Goal: Task Accomplishment & Management: Complete application form

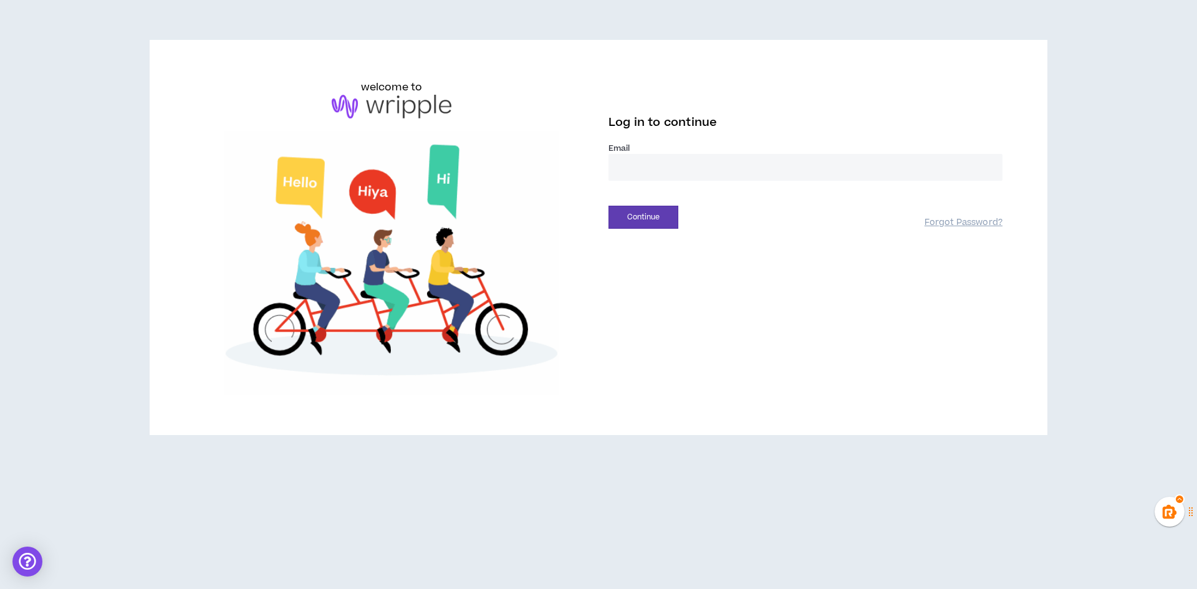
click at [631, 145] on div "Log in to continue Email * Continue Forgot Password?" at bounding box center [805, 169] width 394 height 119
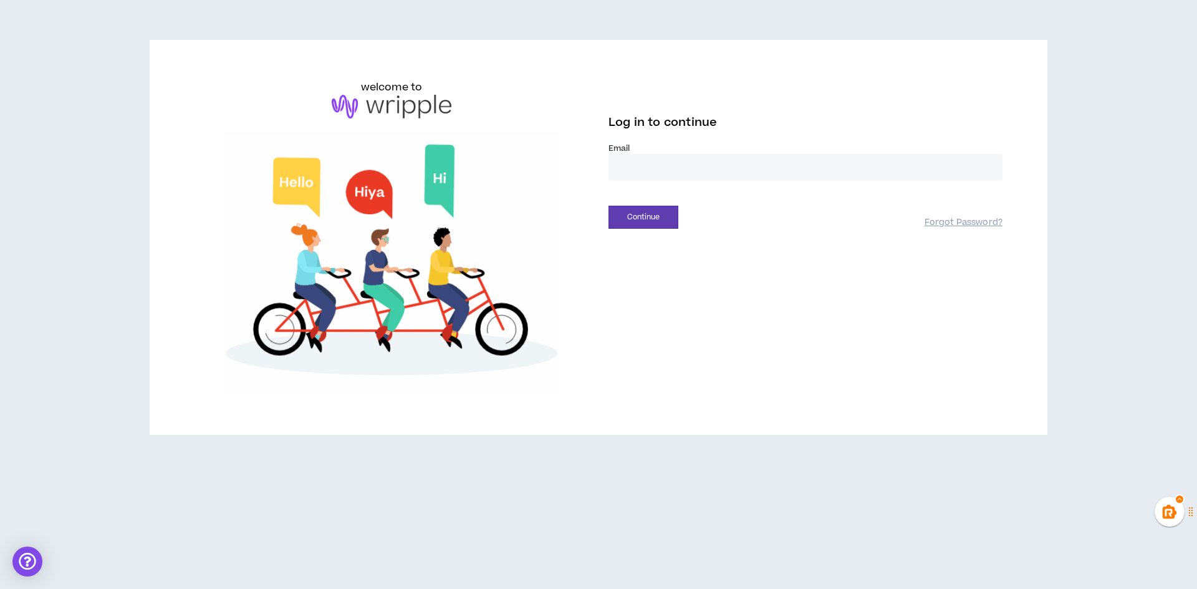
click at [651, 163] on input "email" at bounding box center [805, 167] width 394 height 27
type input "**********"
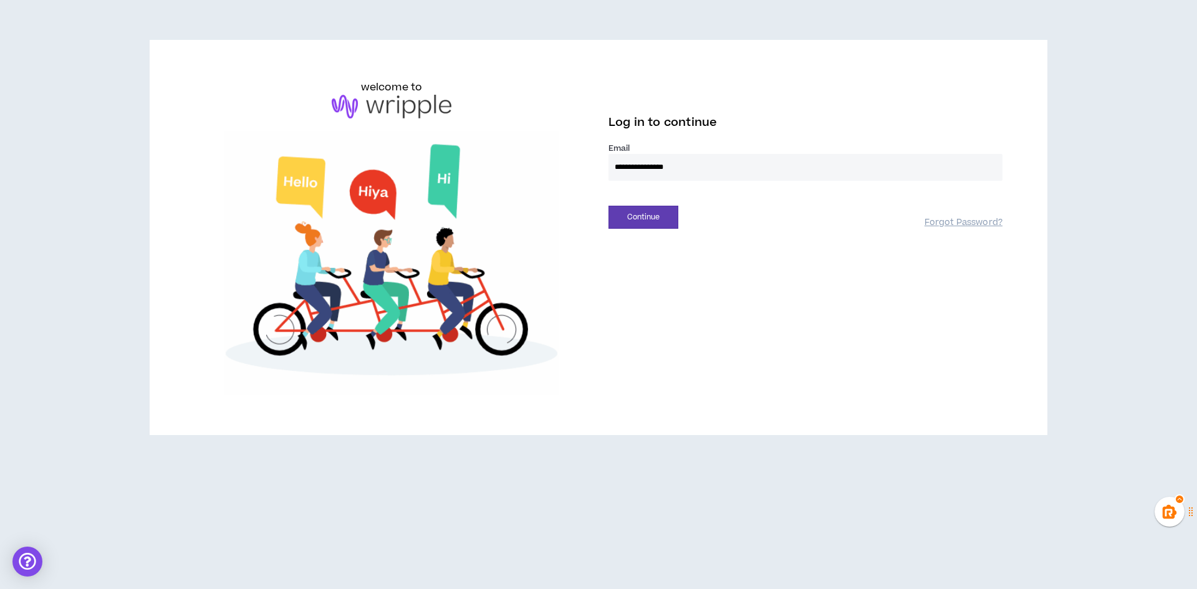
click at [625, 235] on div "**********" at bounding box center [598, 237] width 828 height 315
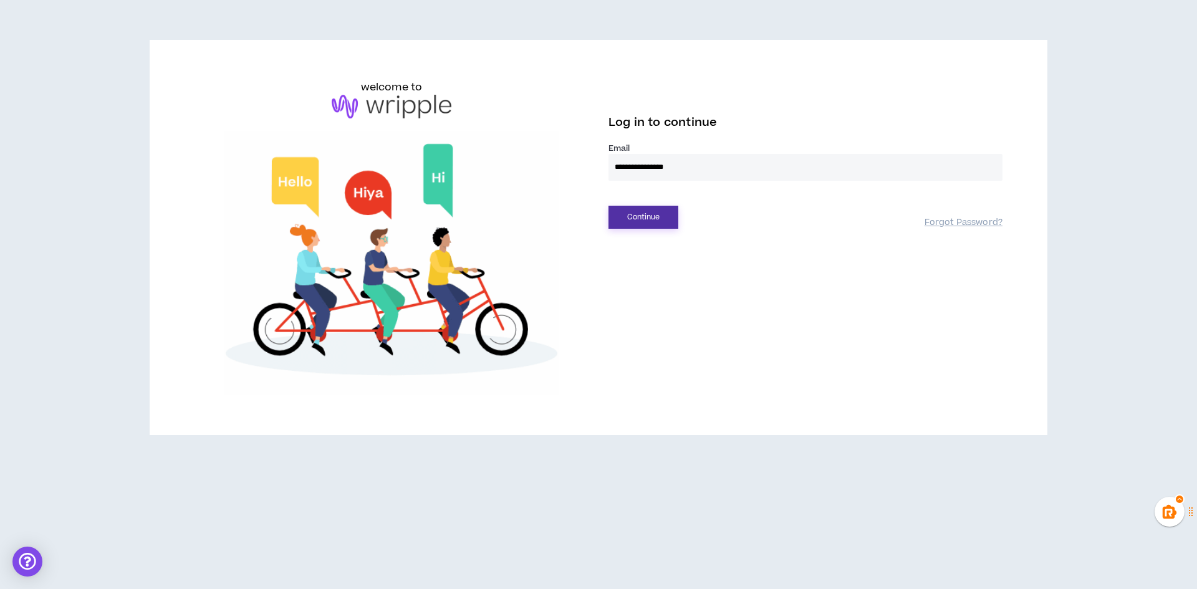
click at [639, 217] on button "Continue" at bounding box center [643, 217] width 70 height 23
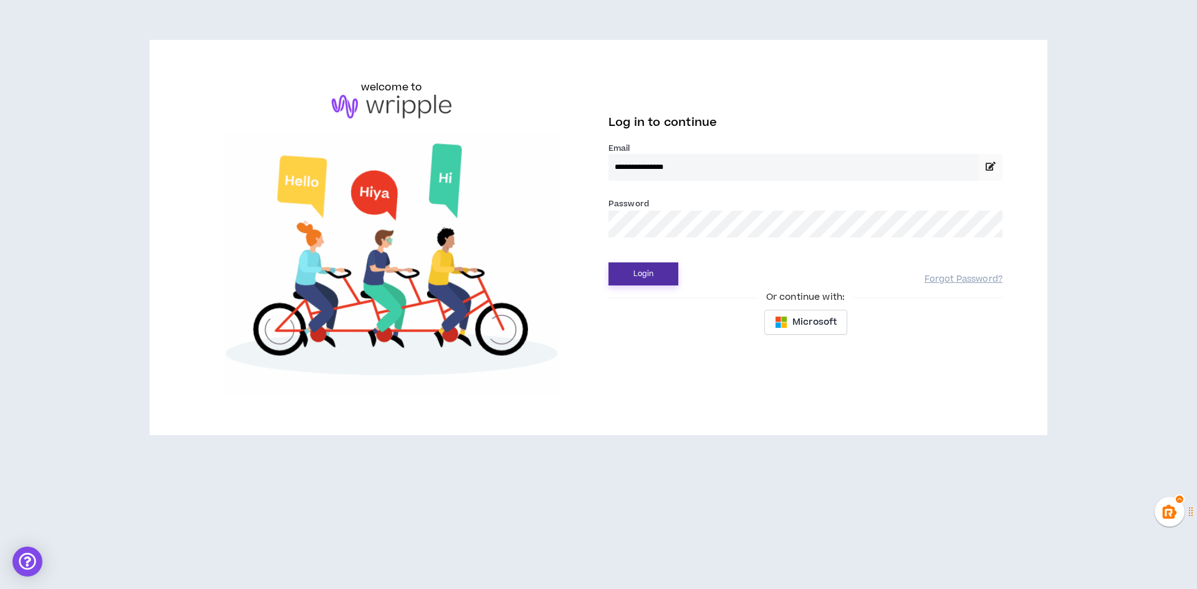
click at [608, 262] on button "Login" at bounding box center [643, 273] width 70 height 23
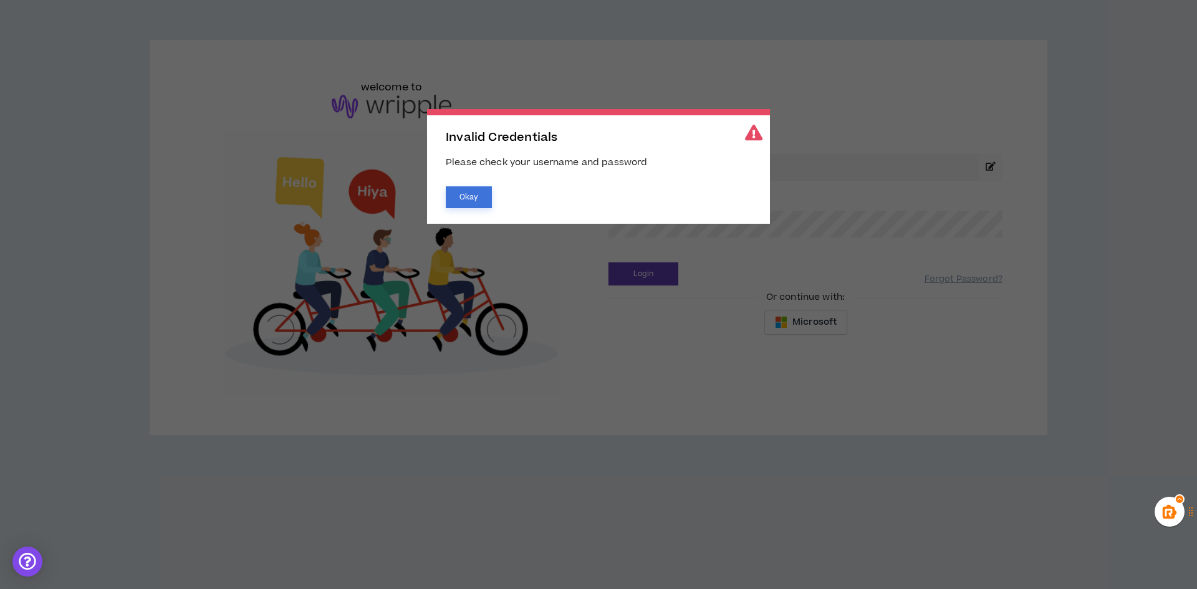
click at [476, 205] on button "Okay" at bounding box center [469, 197] width 46 height 22
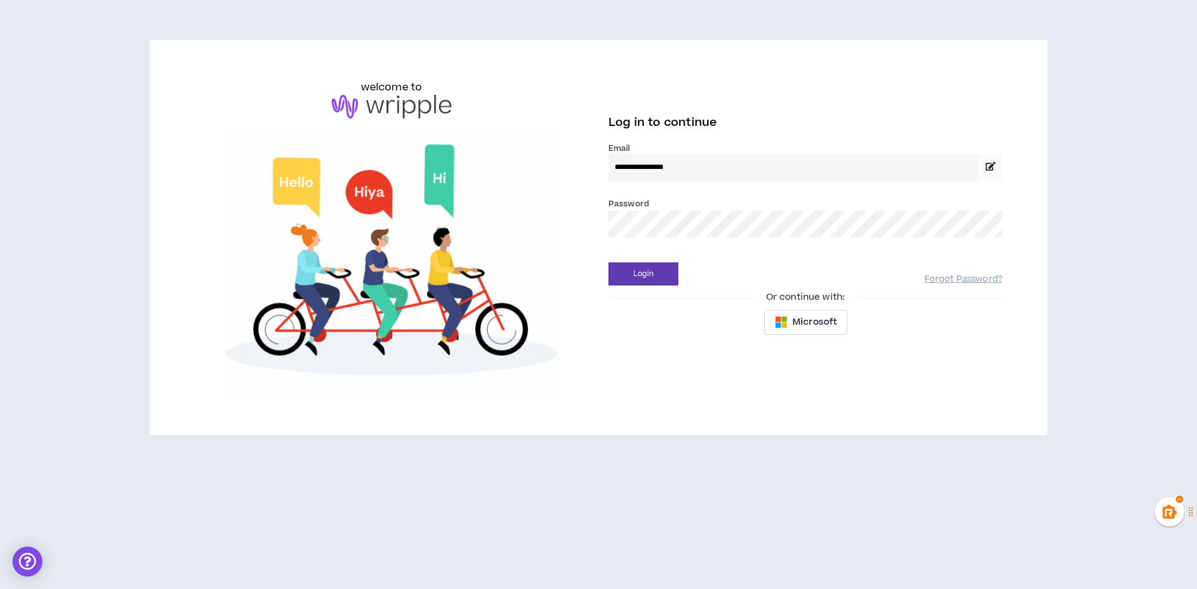
click at [652, 224] on body "**********" at bounding box center [598, 294] width 1197 height 589
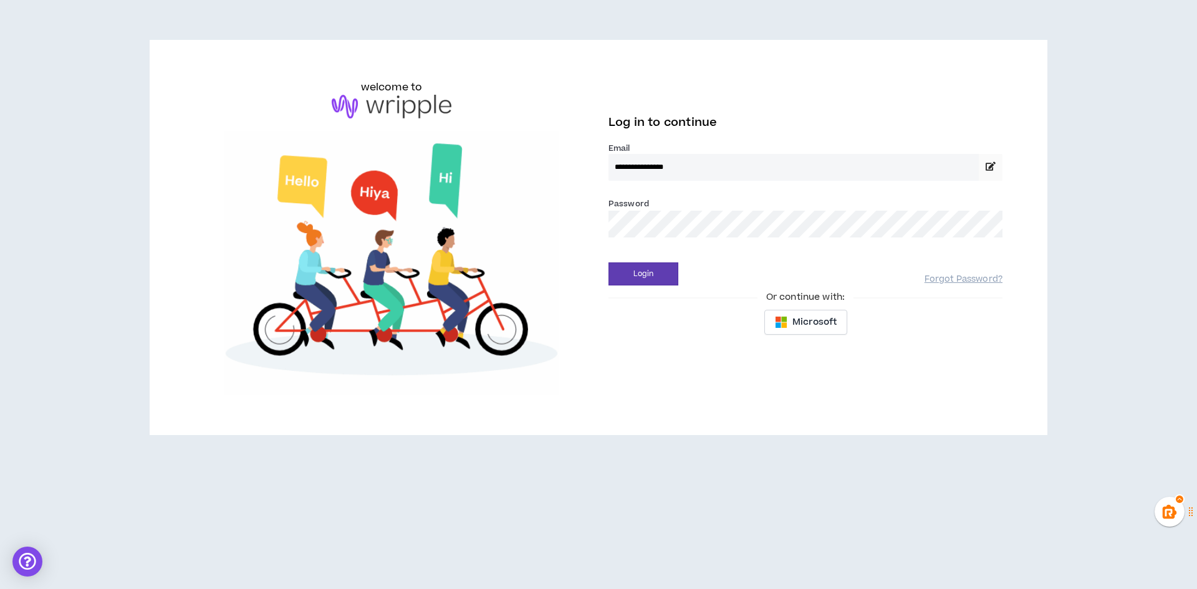
click at [608, 262] on button "Login" at bounding box center [643, 273] width 70 height 23
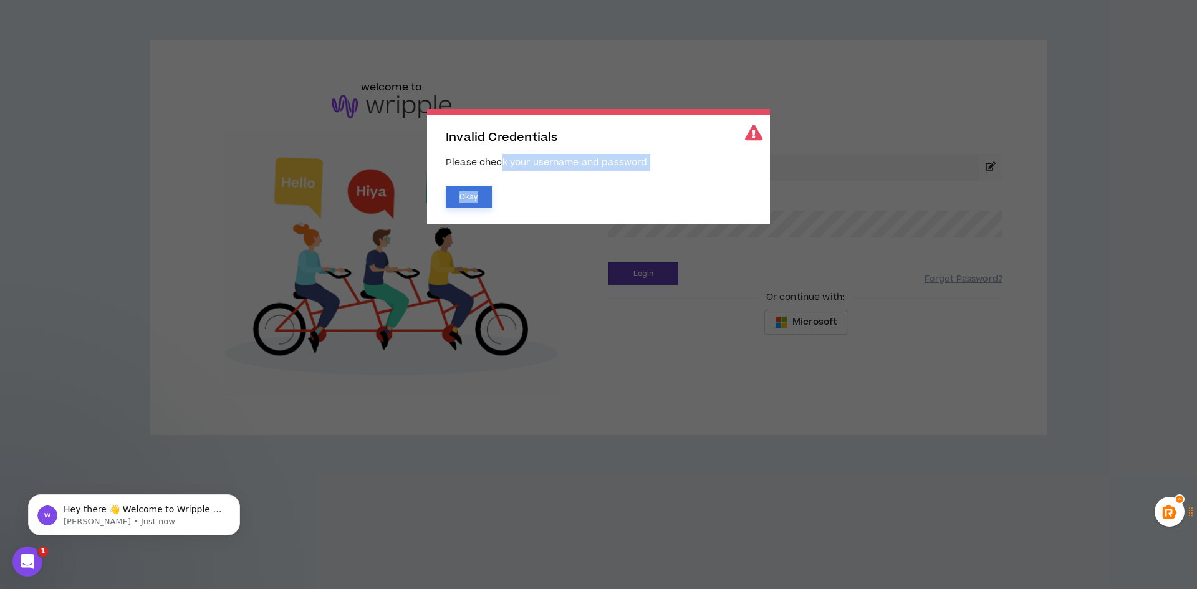
click at [486, 186] on div "Invalid Credentials Please check your username and password Okay" at bounding box center [598, 166] width 343 height 115
click at [479, 194] on button "Okay" at bounding box center [469, 197] width 46 height 22
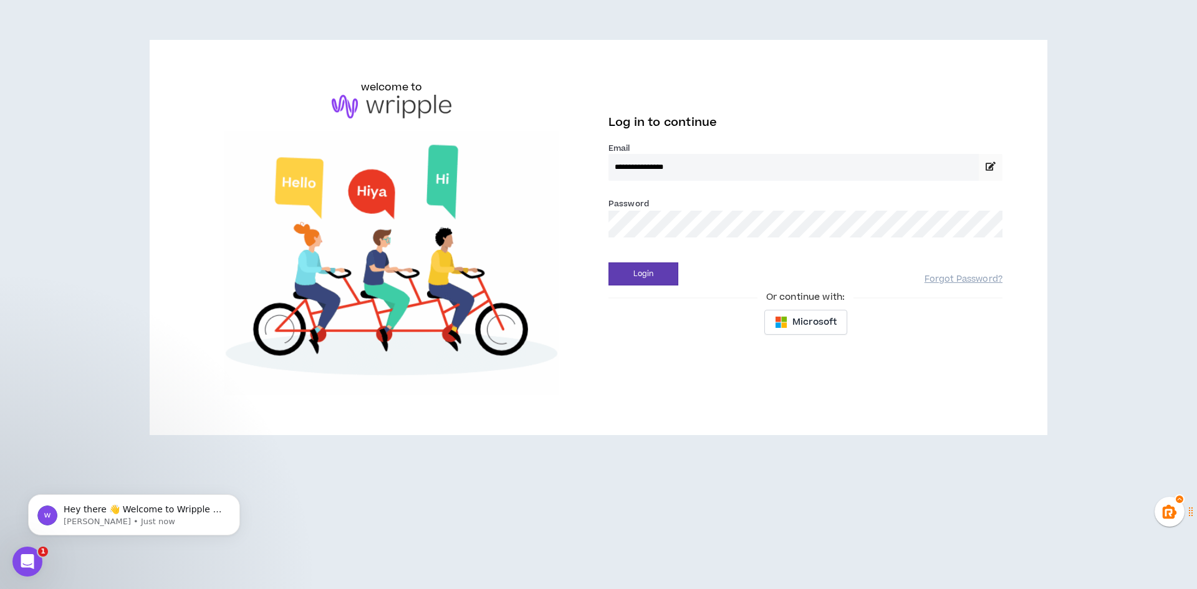
click at [493, 230] on div "**********" at bounding box center [598, 237] width 828 height 315
click at [608, 262] on button "Login" at bounding box center [643, 273] width 70 height 23
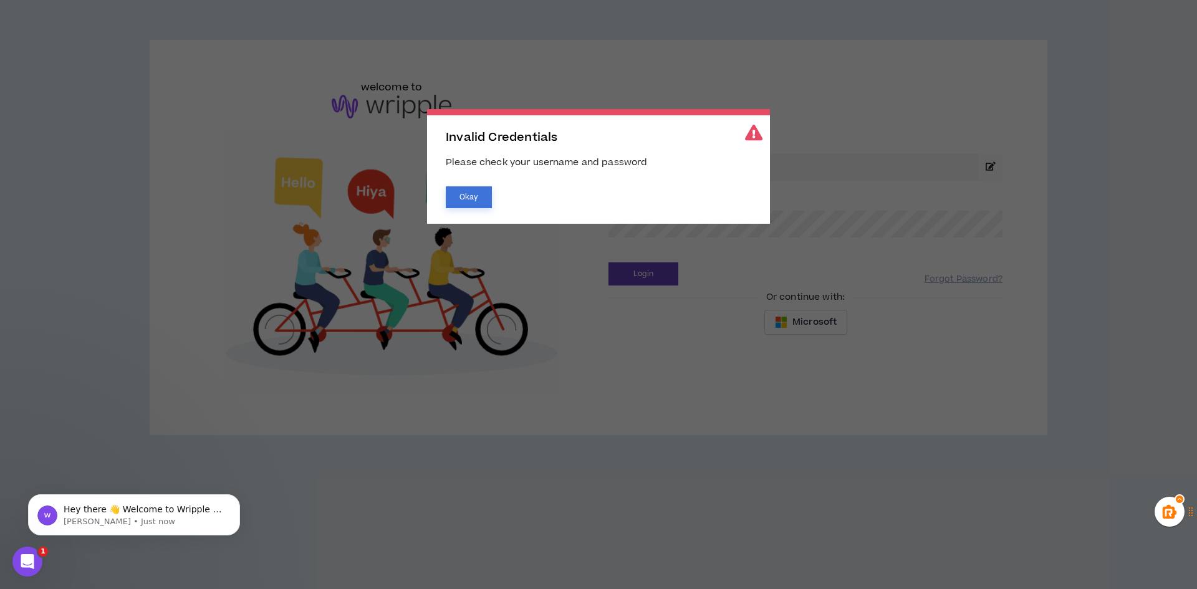
click at [453, 203] on button "Okay" at bounding box center [469, 197] width 46 height 22
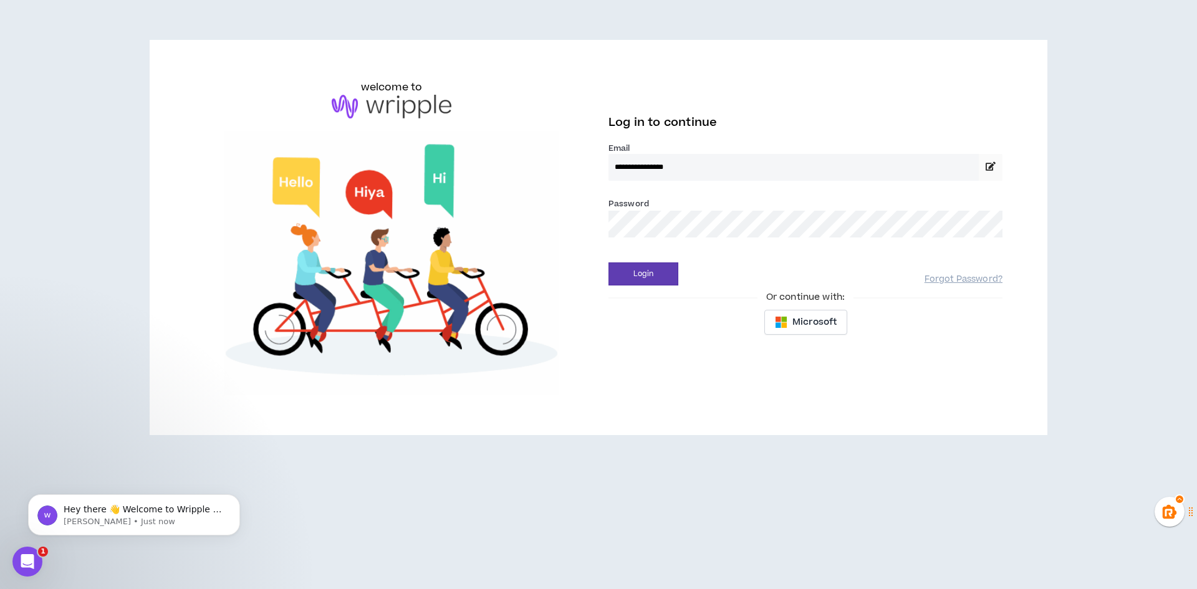
click at [529, 247] on div "**********" at bounding box center [598, 237] width 828 height 315
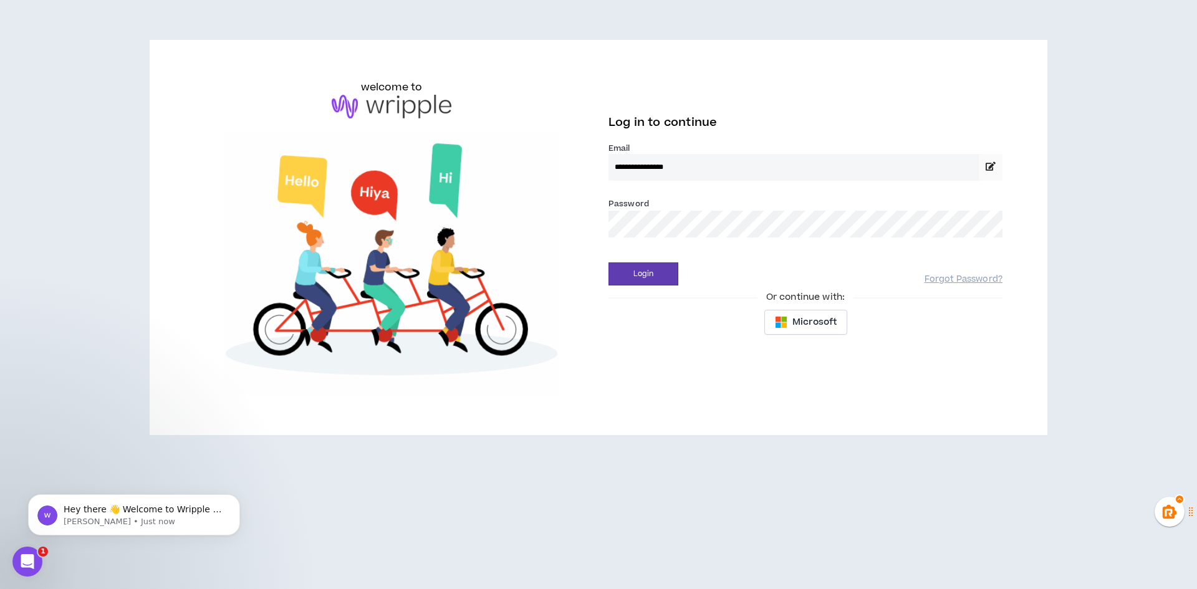
click at [608, 262] on button "Login" at bounding box center [643, 273] width 70 height 23
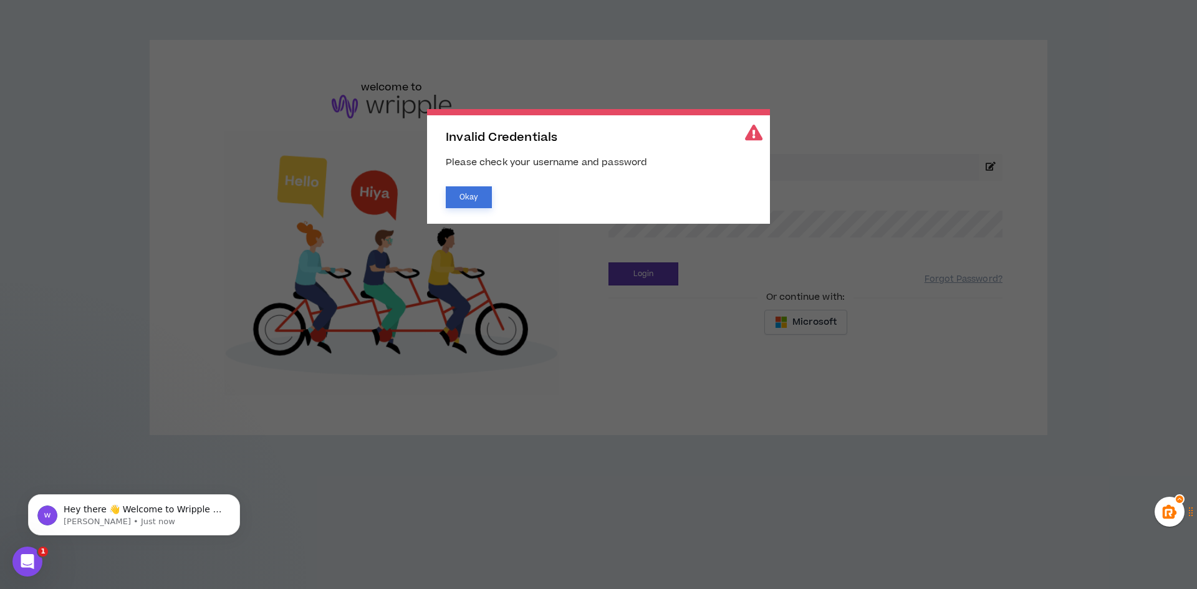
click at [464, 203] on button "Okay" at bounding box center [469, 197] width 46 height 22
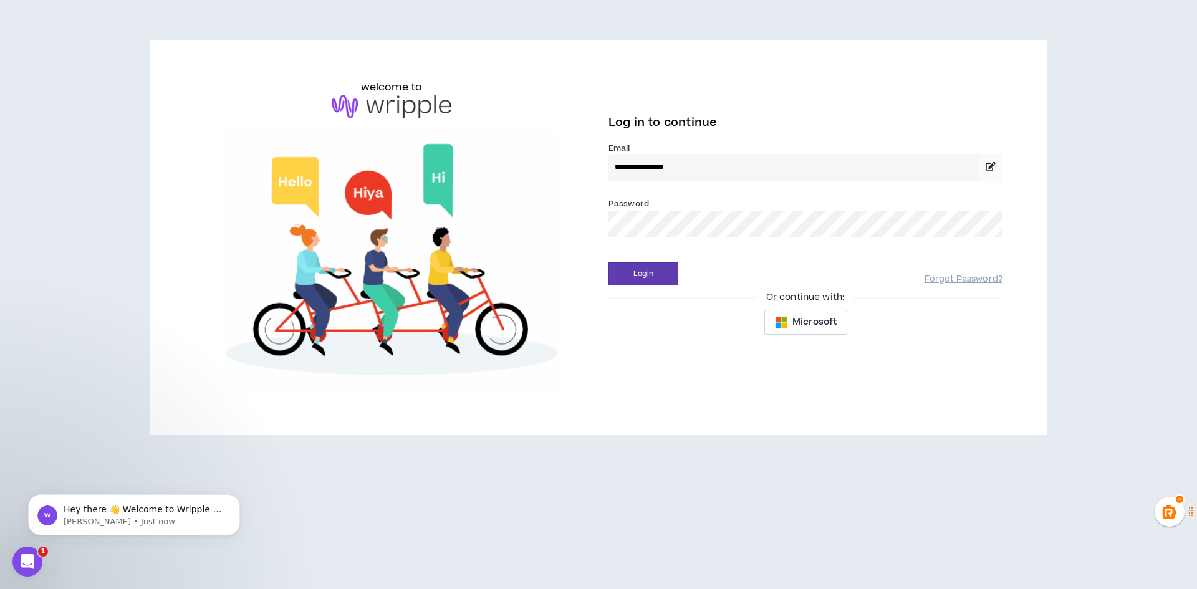
click at [564, 236] on div "**********" at bounding box center [598, 237] width 828 height 315
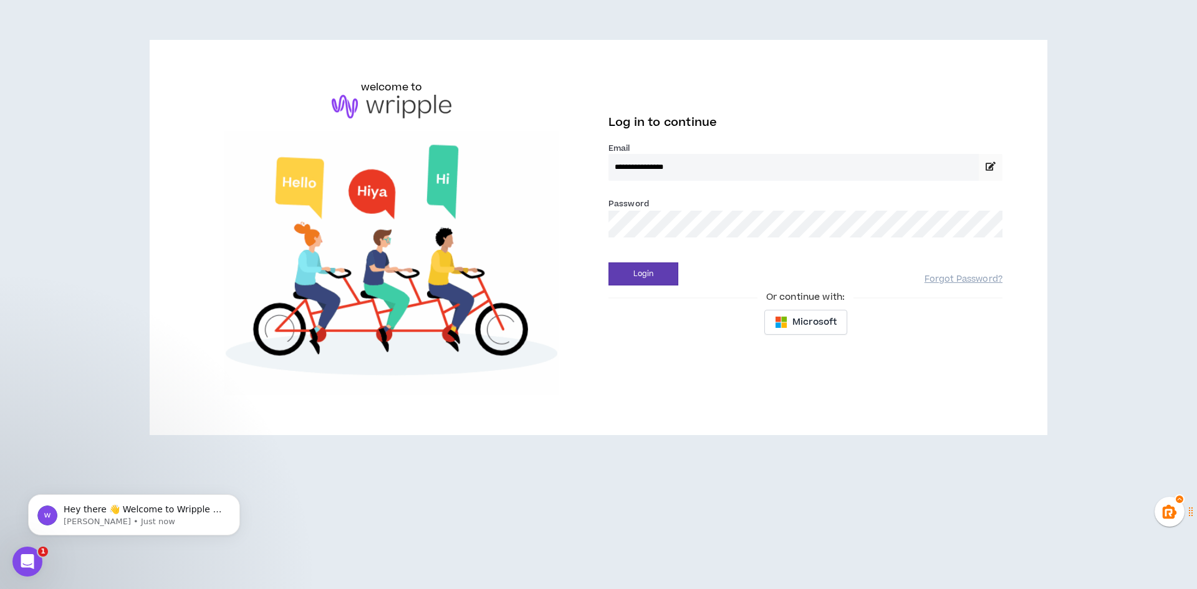
click at [608, 262] on button "Login" at bounding box center [643, 273] width 70 height 23
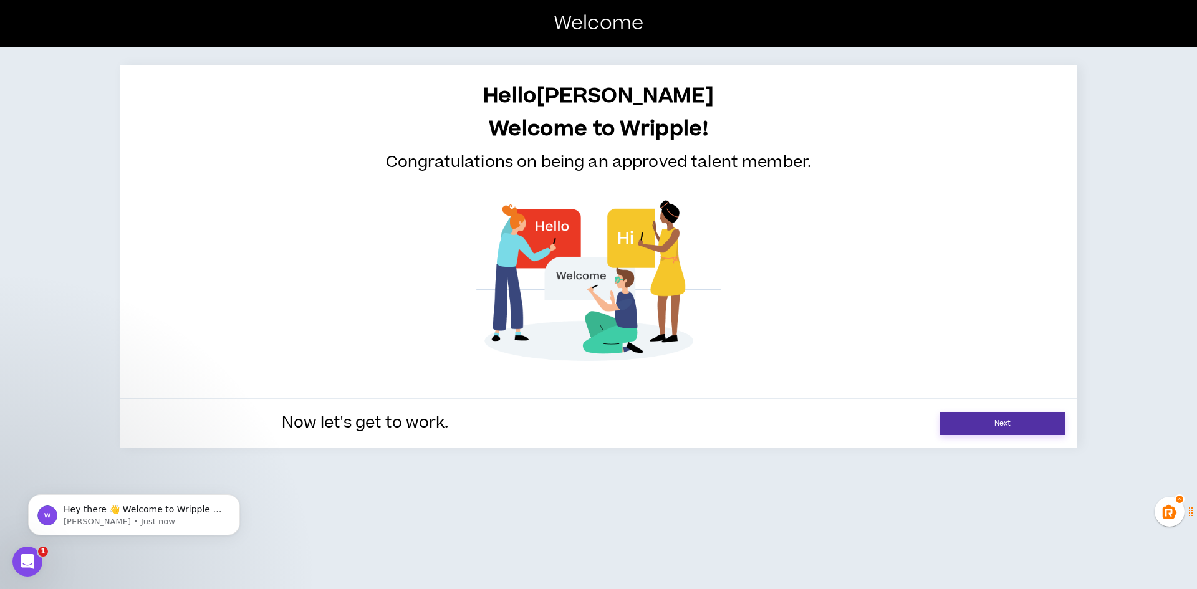
click at [1012, 426] on link "Next" at bounding box center [1002, 423] width 125 height 23
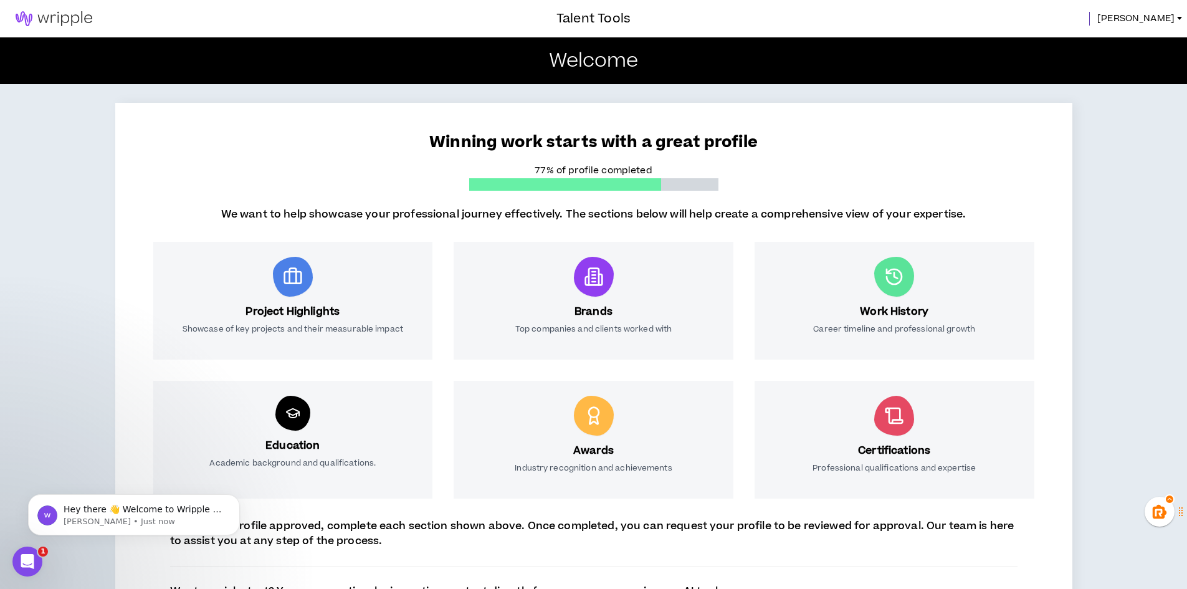
scroll to position [62, 0]
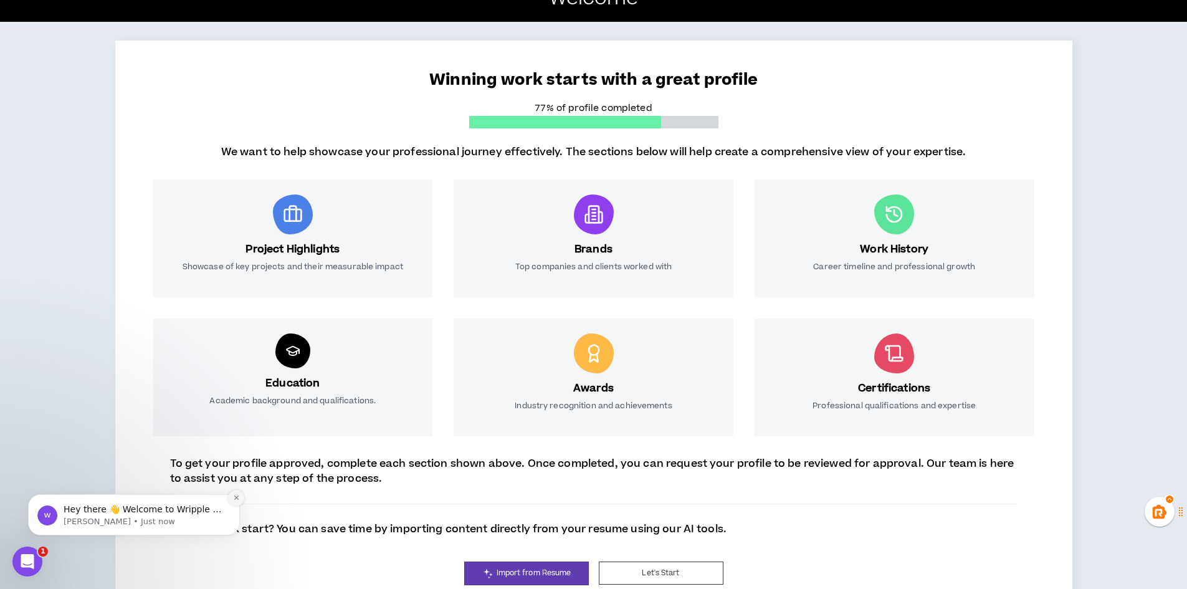
click at [236, 498] on icon "Dismiss notification" at bounding box center [236, 497] width 7 height 7
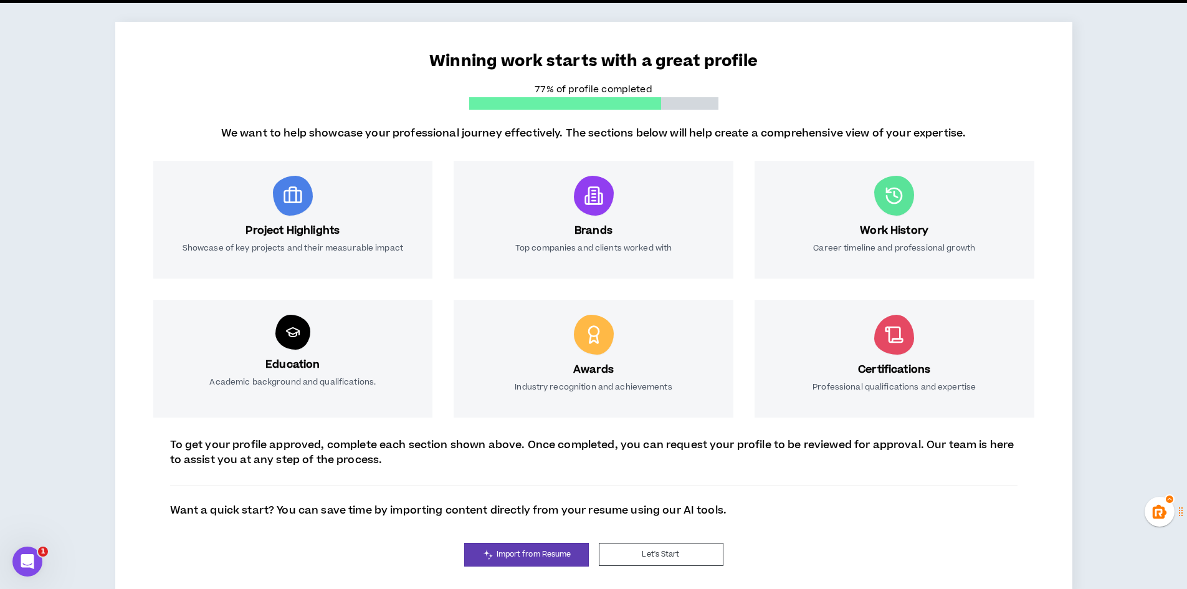
scroll to position [98, 0]
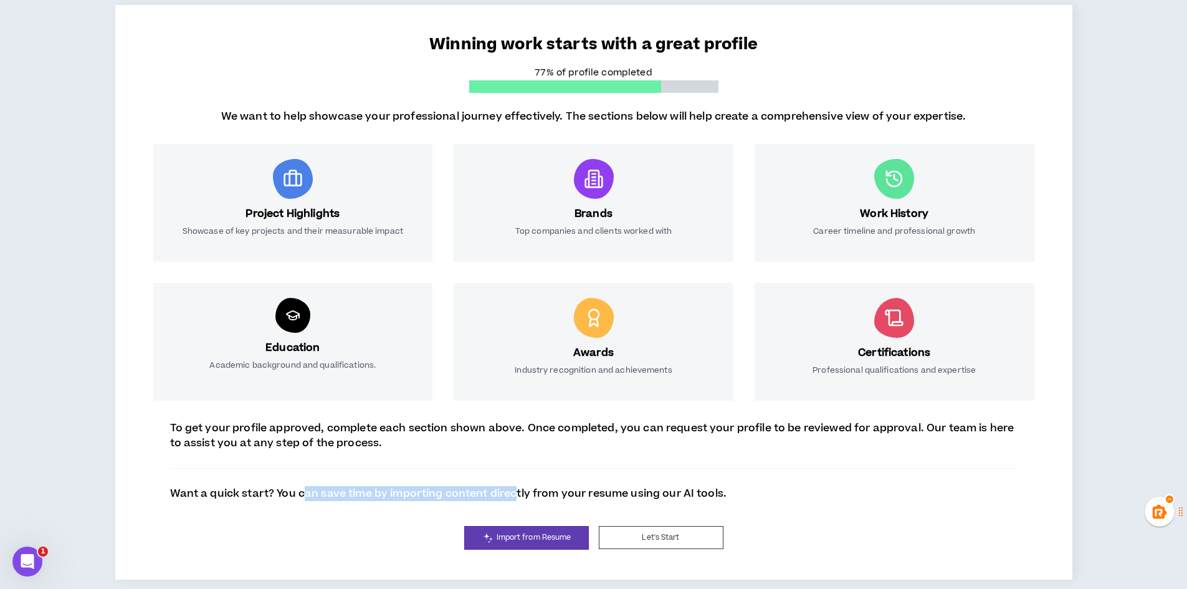
drag, startPoint x: 307, startPoint y: 497, endPoint x: 515, endPoint y: 503, distance: 208.9
click at [515, 503] on div "Winning work starts with a great profile 77% of profile completed We want to he…" at bounding box center [593, 292] width 957 height 575
drag, startPoint x: 613, startPoint y: 497, endPoint x: 750, endPoint y: 499, distance: 137.1
click at [750, 499] on div "To get your profile approved, complete each section shown above. Once completed…" at bounding box center [594, 461] width 898 height 80
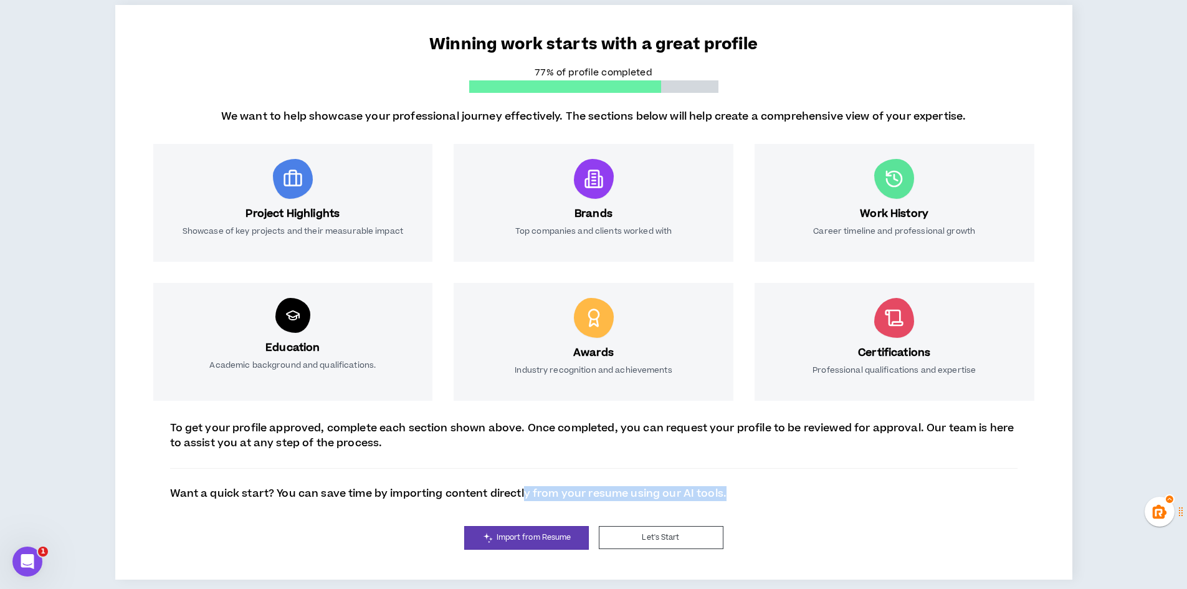
click at [750, 499] on div "To get your profile approved, complete each section shown above. Once completed…" at bounding box center [594, 461] width 898 height 80
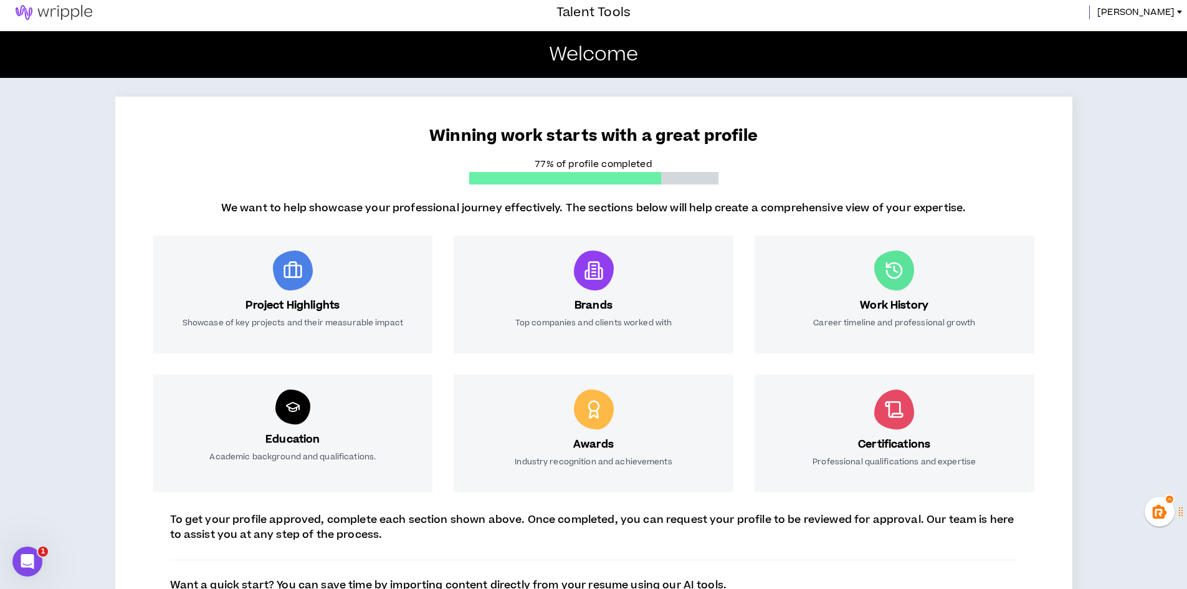
scroll to position [0, 0]
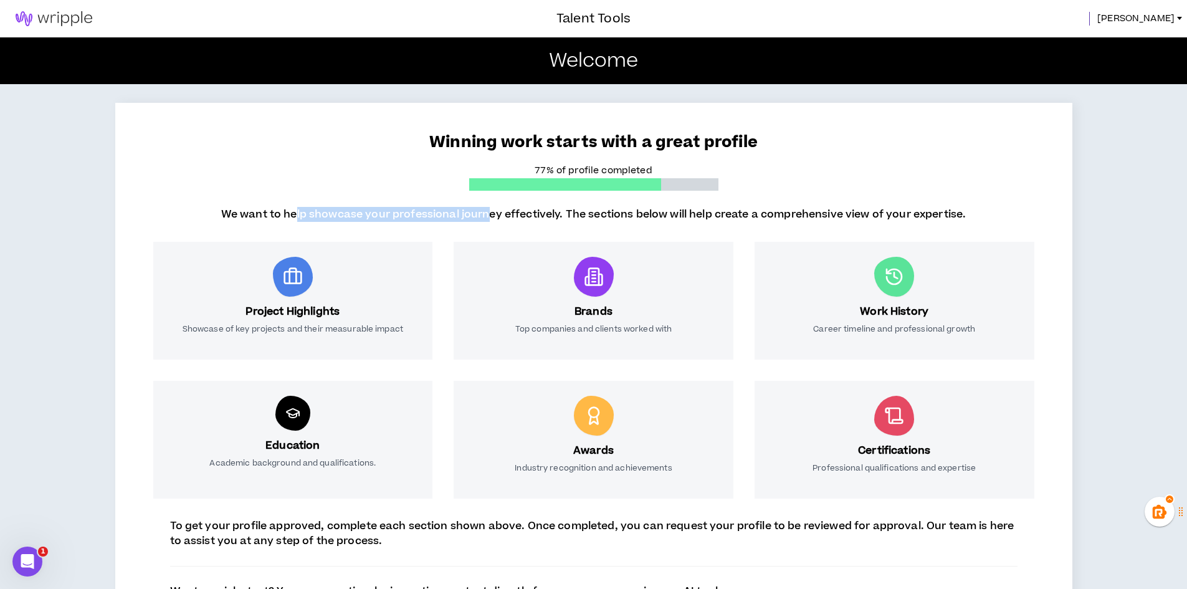
drag, startPoint x: 317, startPoint y: 214, endPoint x: 488, endPoint y: 216, distance: 171.4
click at [488, 216] on p "We want to help showcase your professional journey effectively. The sections be…" at bounding box center [593, 214] width 745 height 15
click at [589, 269] on icon at bounding box center [594, 277] width 20 height 20
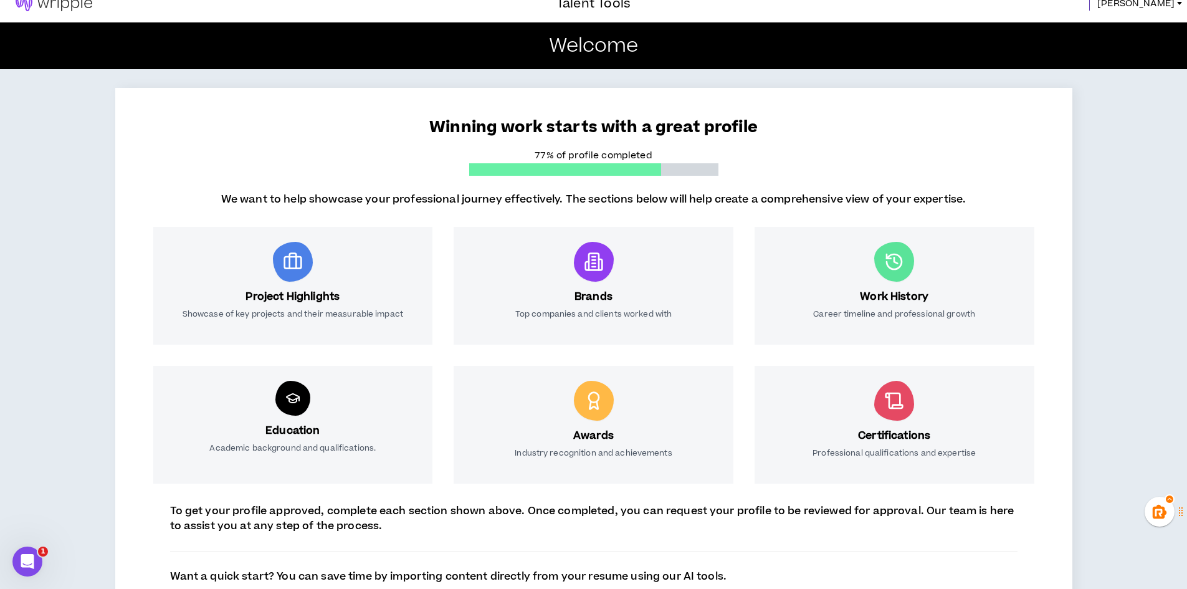
scroll to position [98, 0]
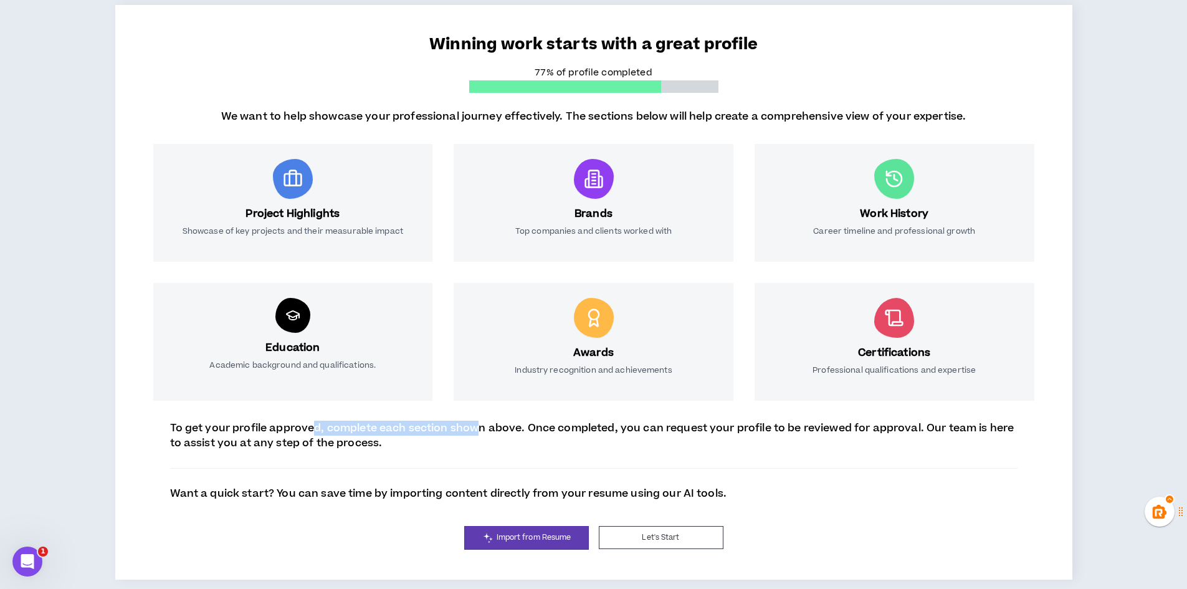
drag, startPoint x: 313, startPoint y: 433, endPoint x: 489, endPoint y: 426, distance: 176.5
click at [489, 426] on p "To get your profile approved, complete each section shown above. Once completed…" at bounding box center [594, 436] width 848 height 30
drag, startPoint x: 472, startPoint y: 423, endPoint x: 566, endPoint y: 423, distance: 93.5
click at [566, 423] on p "To get your profile approved, complete each section shown above. Once completed…" at bounding box center [594, 436] width 848 height 30
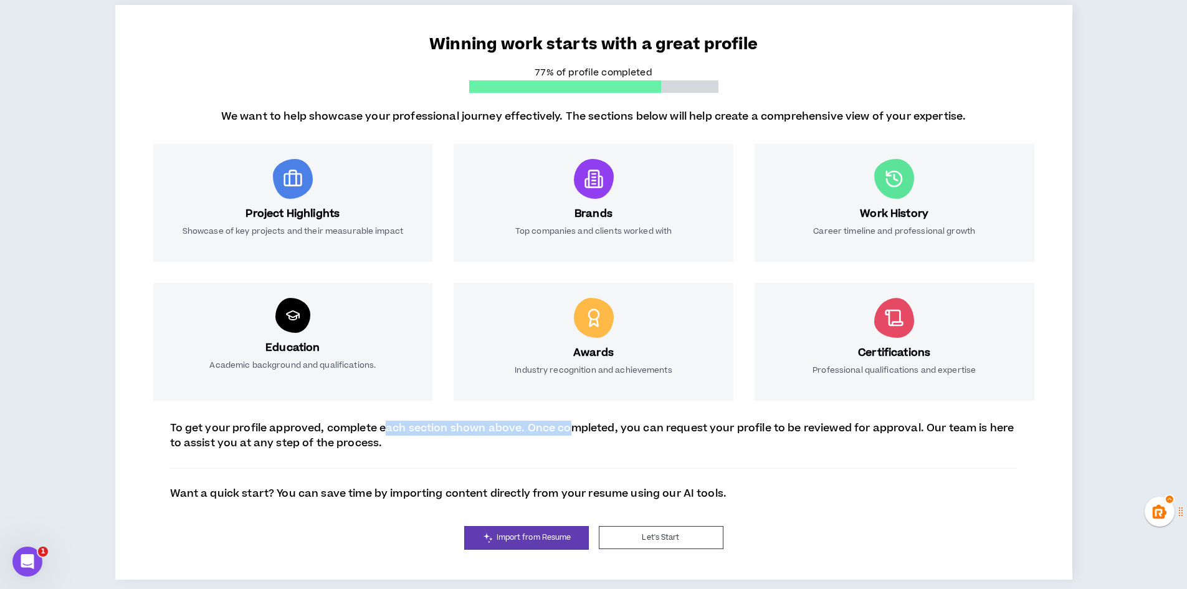
click at [566, 423] on p "To get your profile approved, complete each section shown above. Once completed…" at bounding box center [594, 436] width 848 height 30
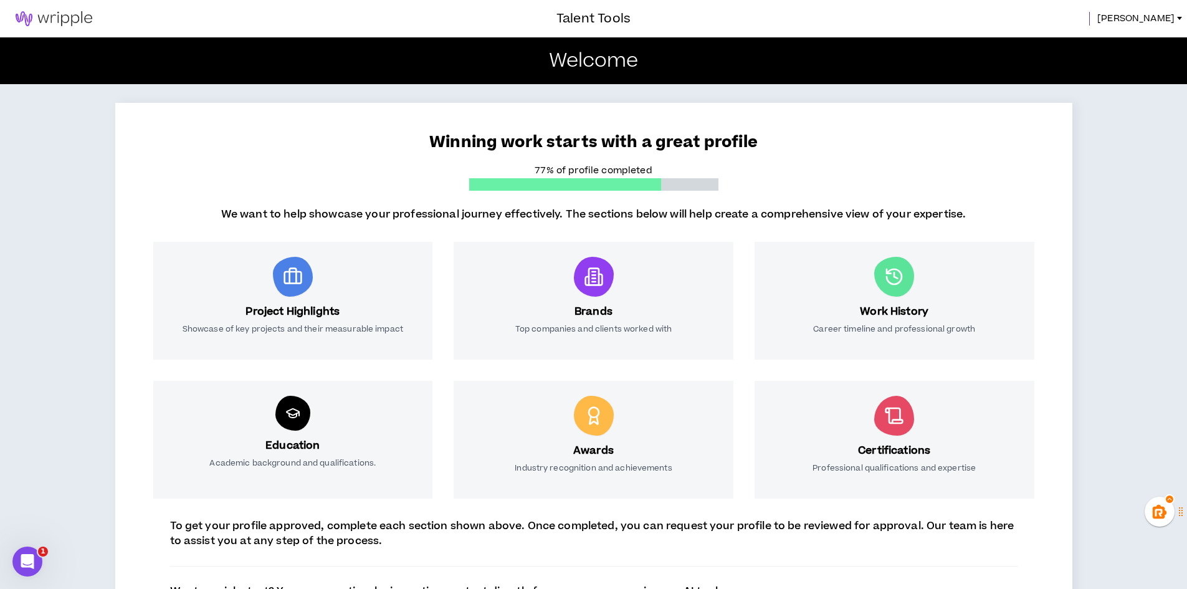
click at [895, 319] on div "Work History Career timeline and professional growth" at bounding box center [895, 301] width 280 height 118
click at [897, 250] on div "Work History Career timeline and professional growth" at bounding box center [895, 301] width 280 height 118
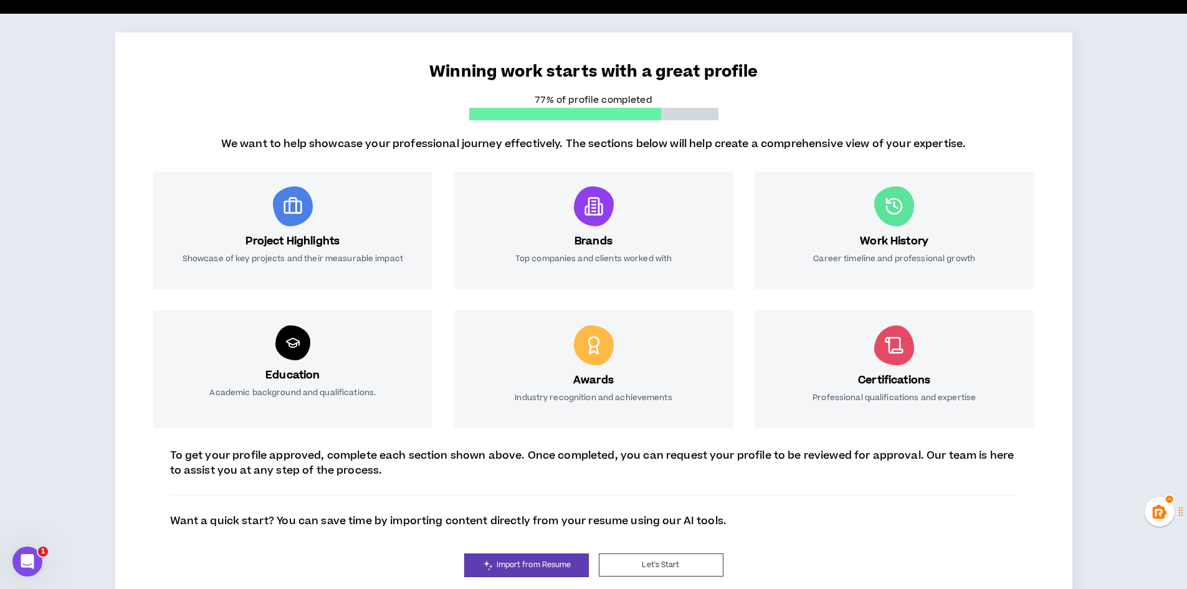
scroll to position [98, 0]
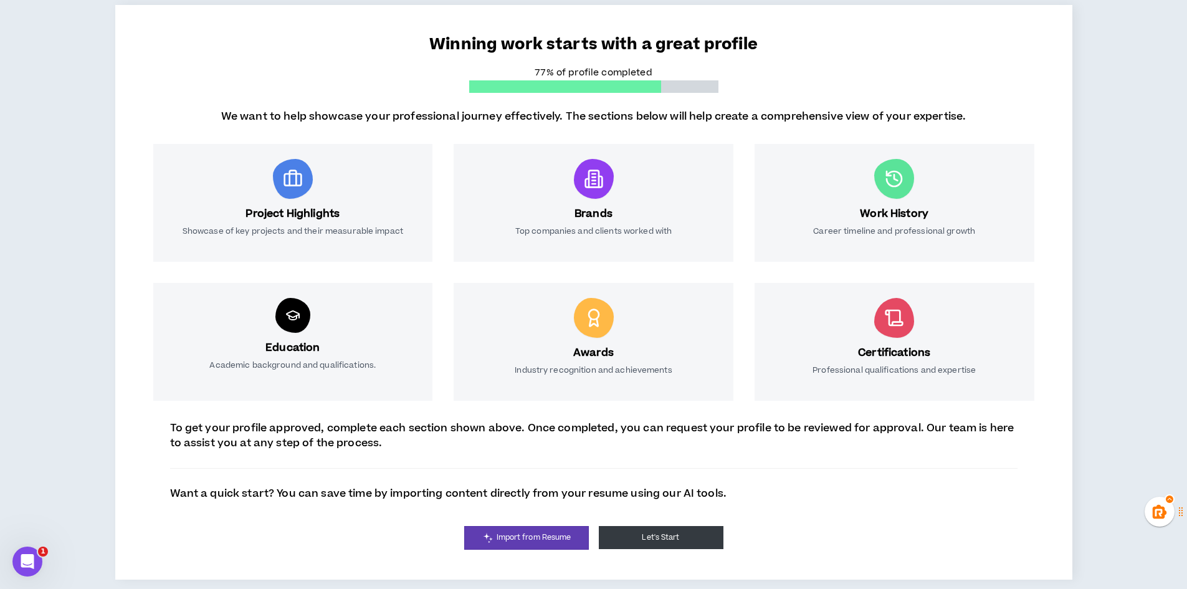
click at [626, 537] on button "Let's Start" at bounding box center [661, 537] width 125 height 23
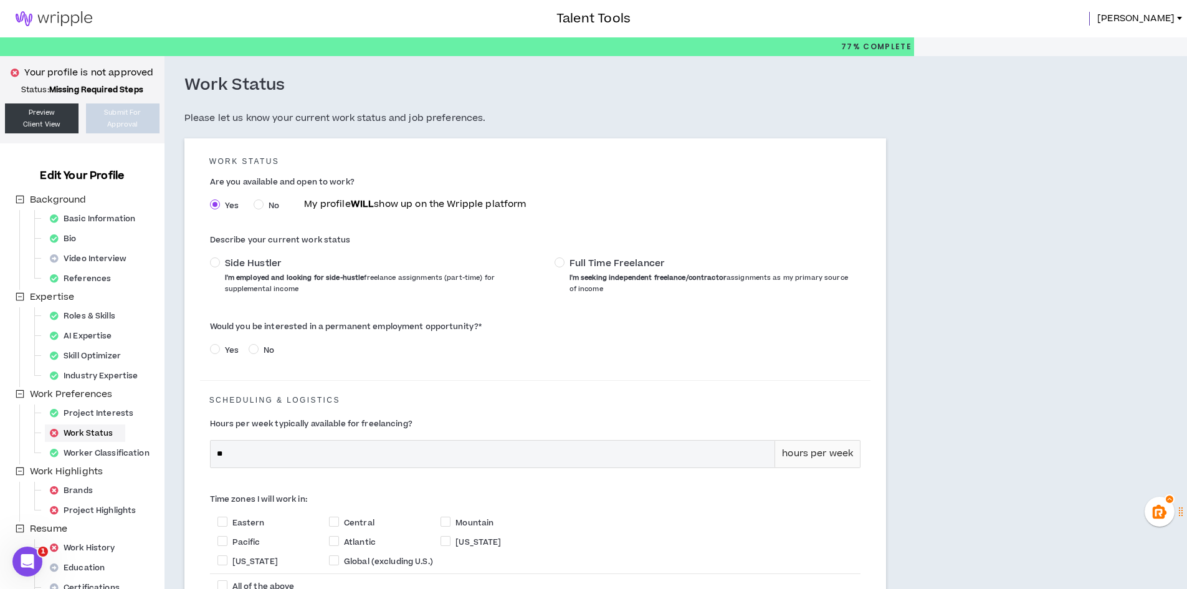
scroll to position [62, 0]
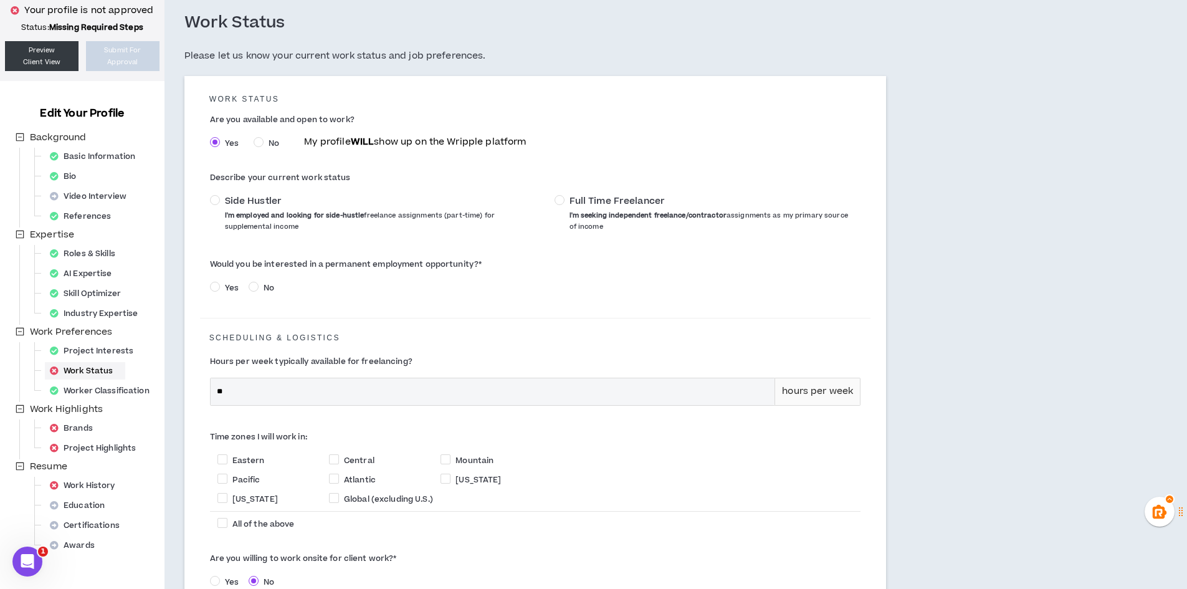
click at [221, 201] on span "Side Hustler I'm employed and looking for side-hustle freelance assignments (pa…" at bounding box center [380, 213] width 320 height 37
click at [547, 196] on div "Side Hustler I'm employed and looking for side-hustle freelance assignments (pa…" at bounding box center [535, 216] width 651 height 45
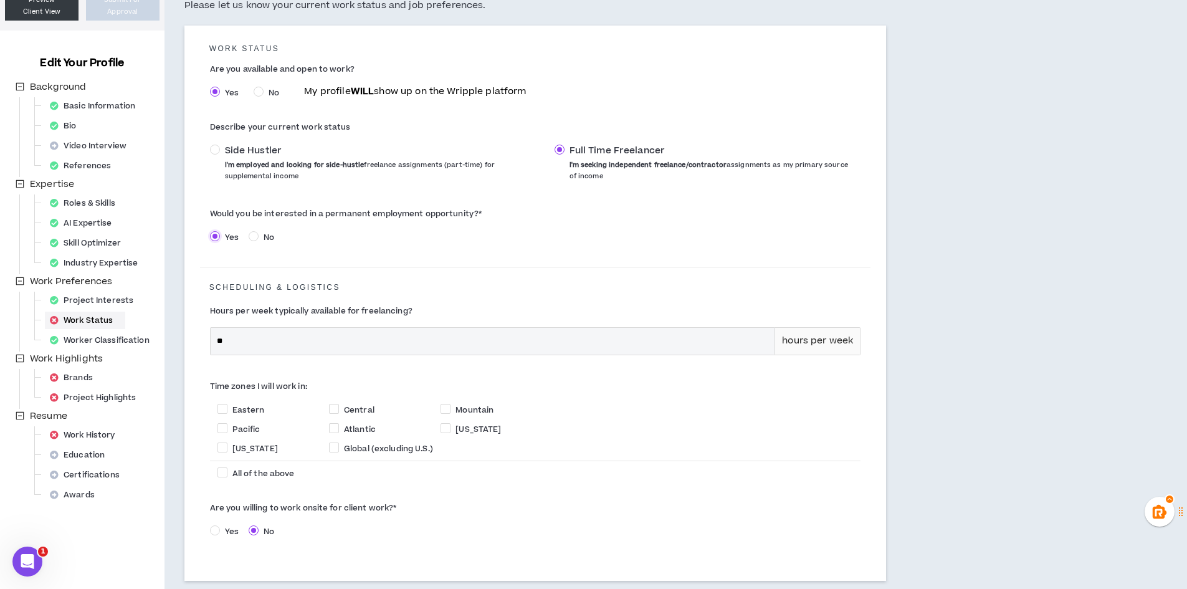
scroll to position [201, 0]
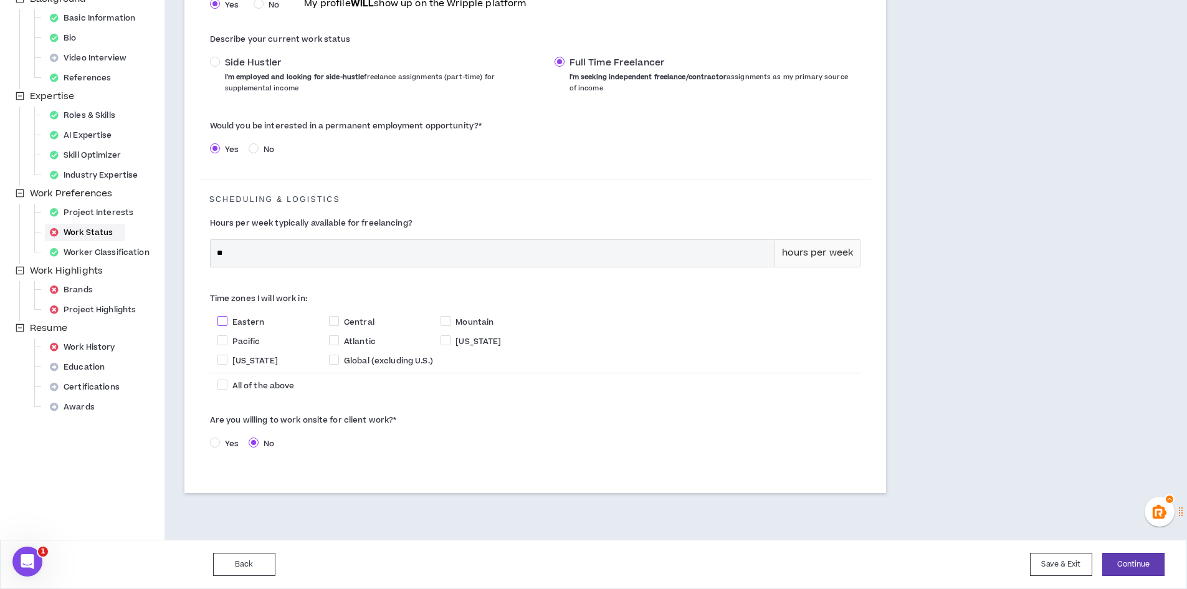
click at [223, 320] on span at bounding box center [223, 321] width 10 height 10
checkbox input "****"
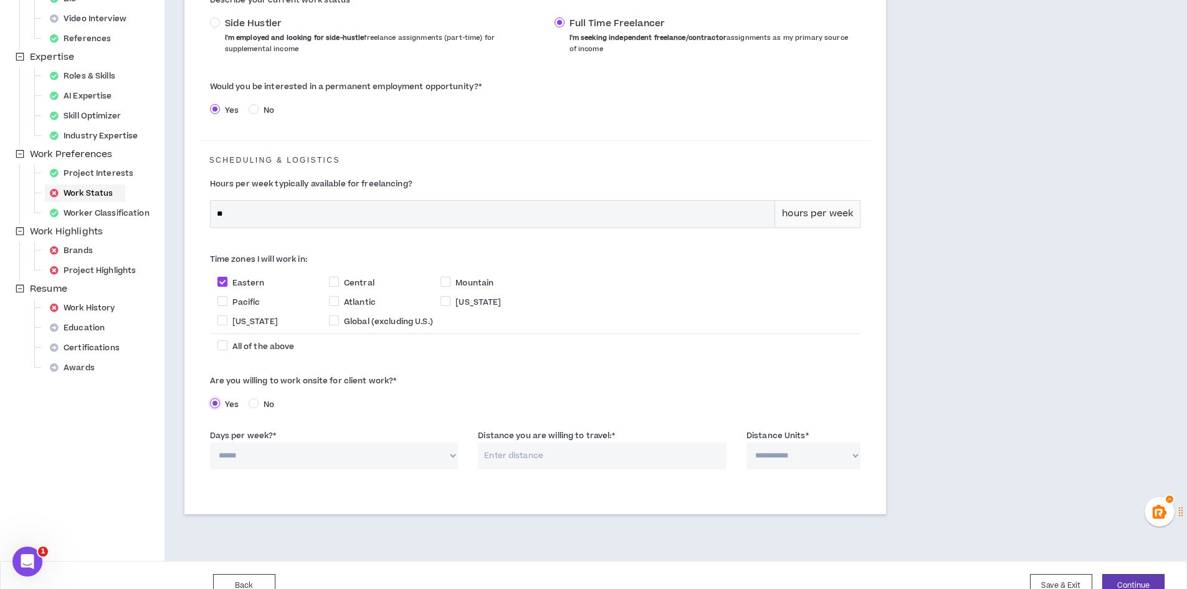
scroll to position [261, 0]
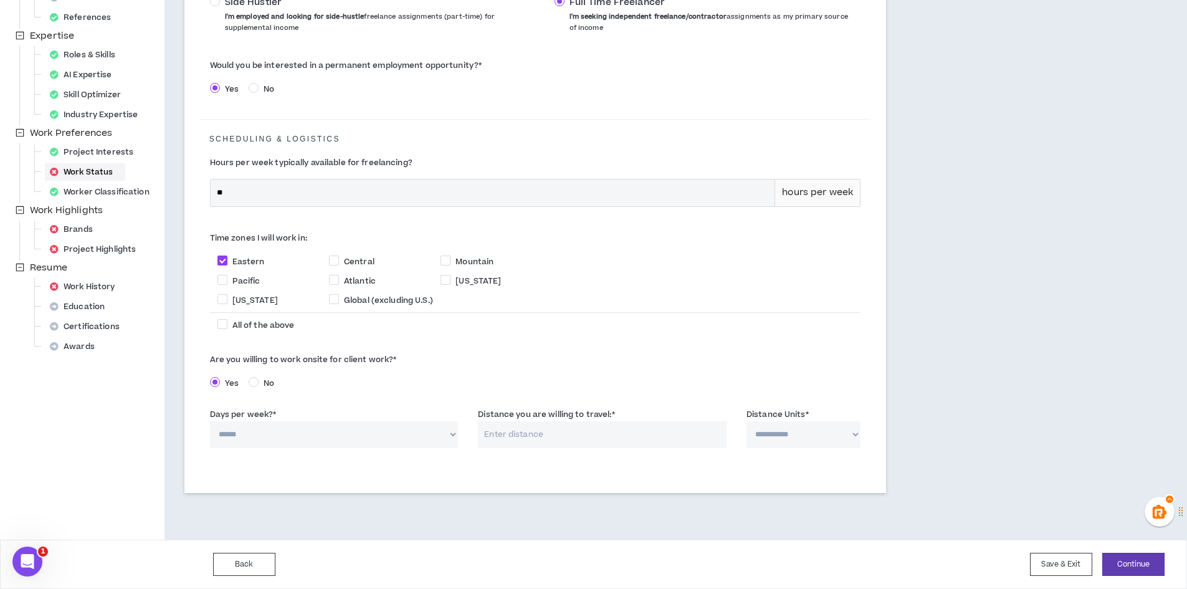
click at [433, 447] on select "****** * * * * *" at bounding box center [334, 434] width 249 height 27
select select "*"
click at [210, 421] on select "****** * * * * *" at bounding box center [334, 434] width 249 height 27
click at [584, 433] on input "Distance you are willing to travel: *" at bounding box center [602, 434] width 249 height 27
type input "3"
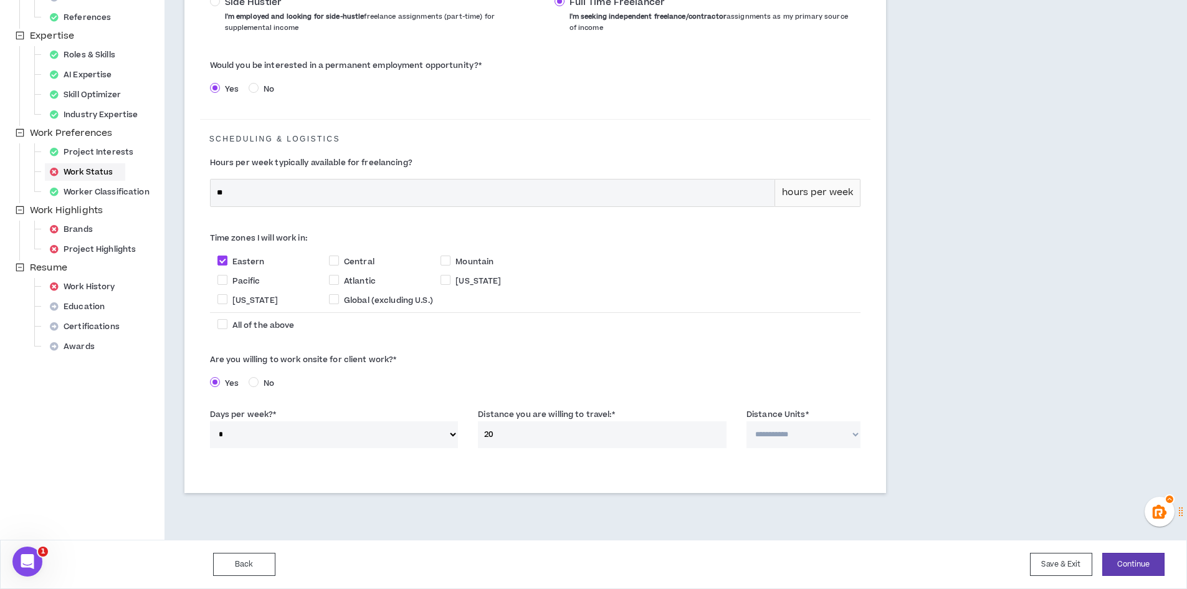
type input "2"
type input "30"
click at [599, 411] on label "Distance you are willing to travel: *" at bounding box center [546, 415] width 137 height 20
click at [599, 421] on input "30" at bounding box center [602, 434] width 249 height 27
click at [836, 432] on select "**********" at bounding box center [804, 434] width 114 height 27
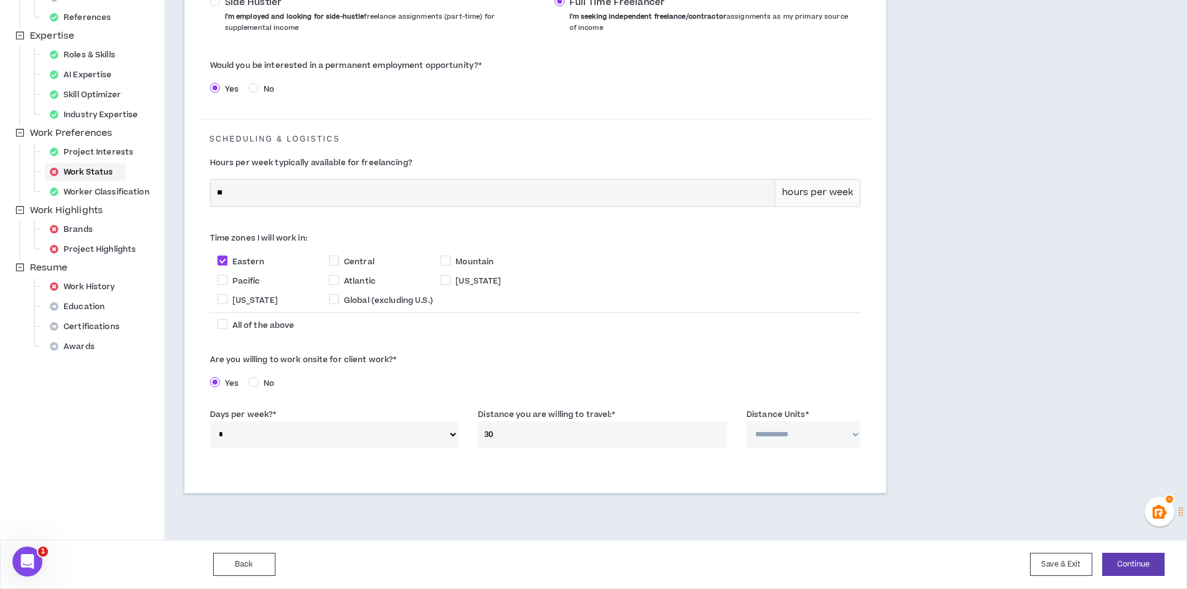
select select "*****"
click at [747, 421] on select "**********" at bounding box center [804, 434] width 114 height 27
click at [1134, 560] on button "Continue" at bounding box center [1134, 564] width 62 height 23
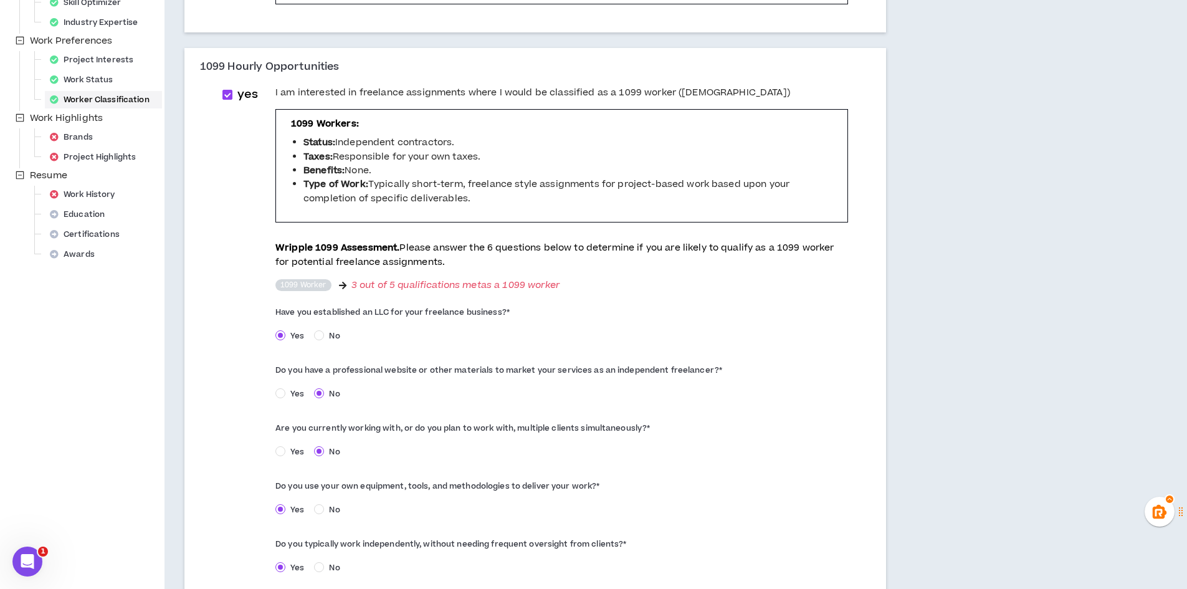
scroll to position [477, 0]
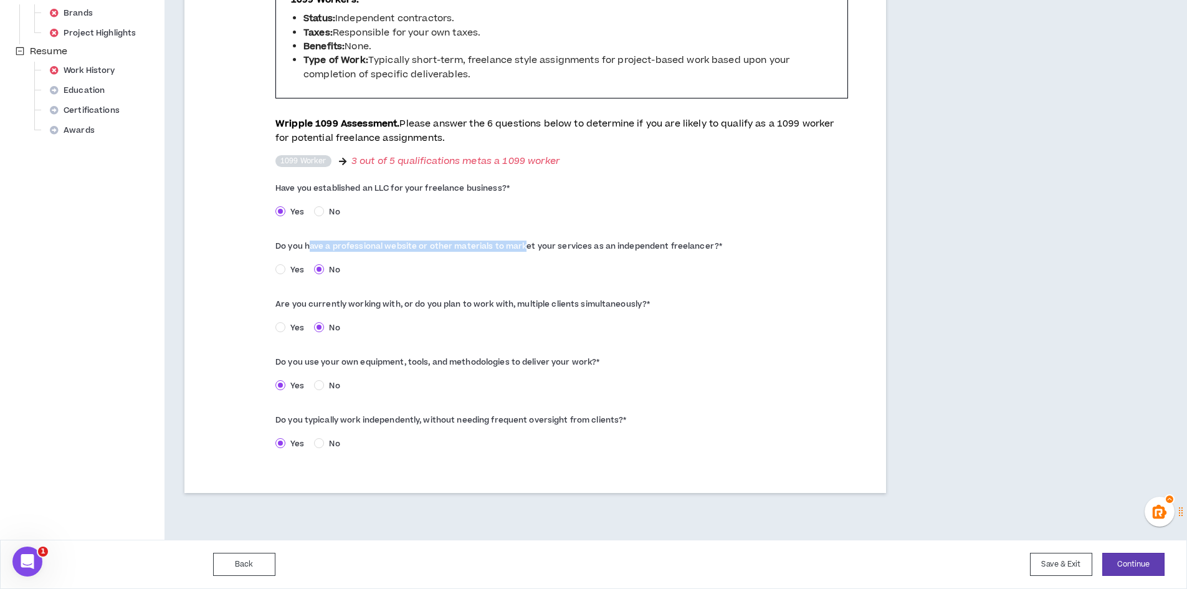
drag, startPoint x: 347, startPoint y: 244, endPoint x: 522, endPoint y: 247, distance: 175.8
click at [522, 247] on label "Do you have a professional website or other materials to market your services a…" at bounding box center [561, 246] width 573 height 20
drag, startPoint x: 542, startPoint y: 249, endPoint x: 678, endPoint y: 254, distance: 136.0
click at [678, 254] on label "Do you have a professional website or other materials to market your services a…" at bounding box center [561, 246] width 573 height 20
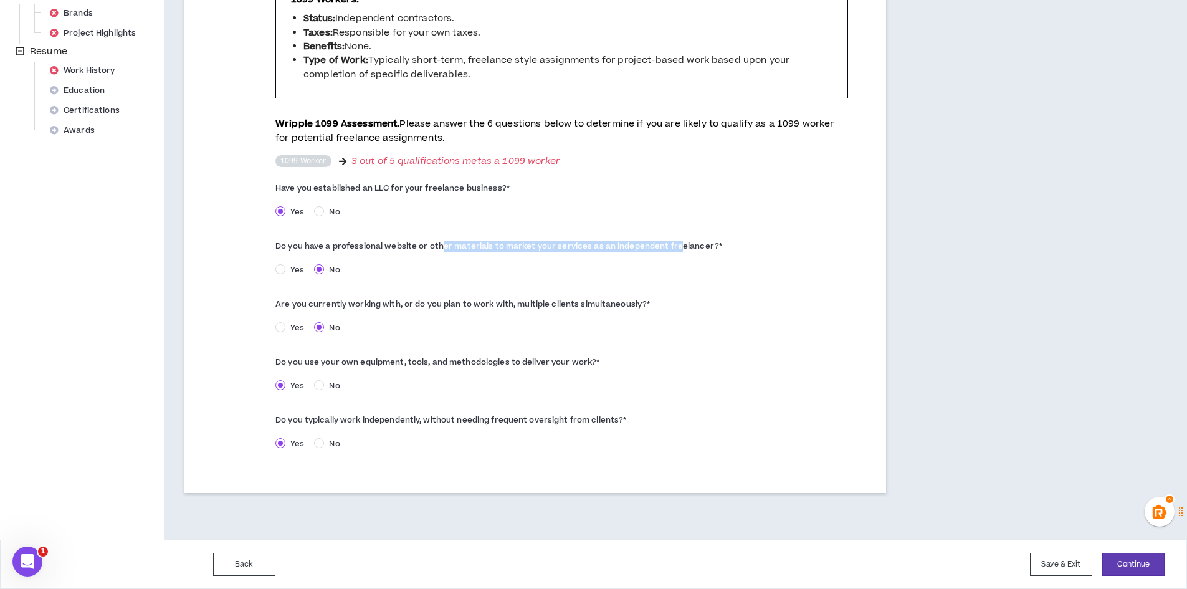
click at [677, 254] on label "Do you have a professional website or other materials to market your services a…" at bounding box center [561, 246] width 573 height 20
drag, startPoint x: 428, startPoint y: 299, endPoint x: 465, endPoint y: 299, distance: 36.8
click at [465, 299] on label "Are you currently working with, or do you plan to work with, multiple clients s…" at bounding box center [561, 304] width 573 height 20
drag, startPoint x: 481, startPoint y: 310, endPoint x: 583, endPoint y: 312, distance: 102.2
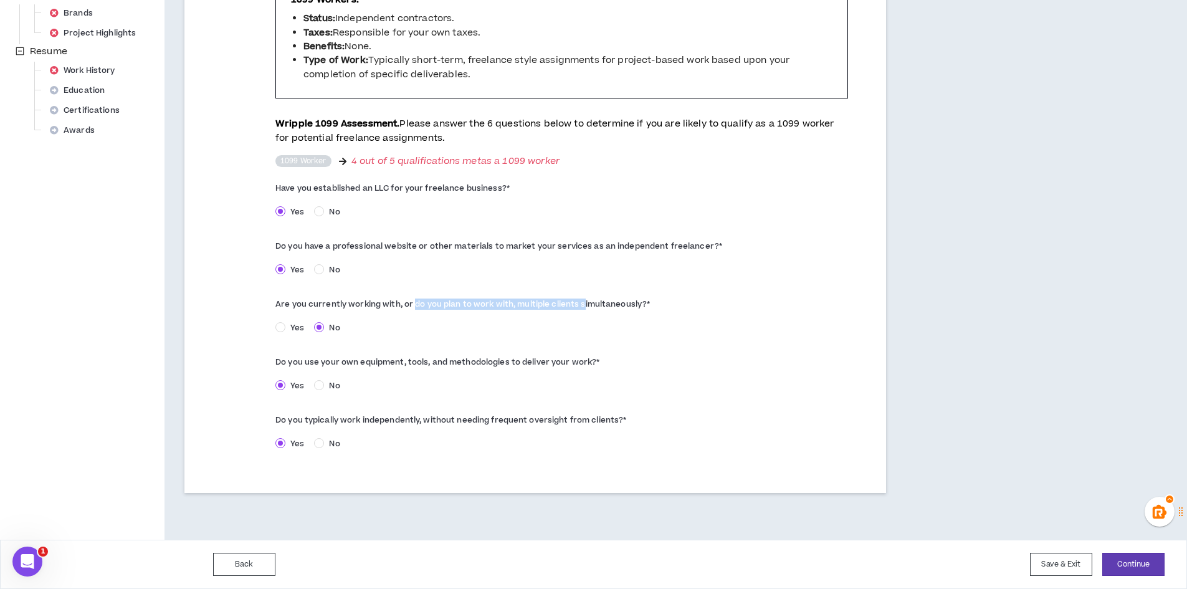
click at [583, 312] on label "Are you currently working with, or do you plan to work with, multiple clients s…" at bounding box center [561, 304] width 573 height 20
click at [545, 325] on div "Yes No" at bounding box center [561, 329] width 573 height 19
click at [1130, 563] on button "Continue" at bounding box center [1134, 564] width 62 height 23
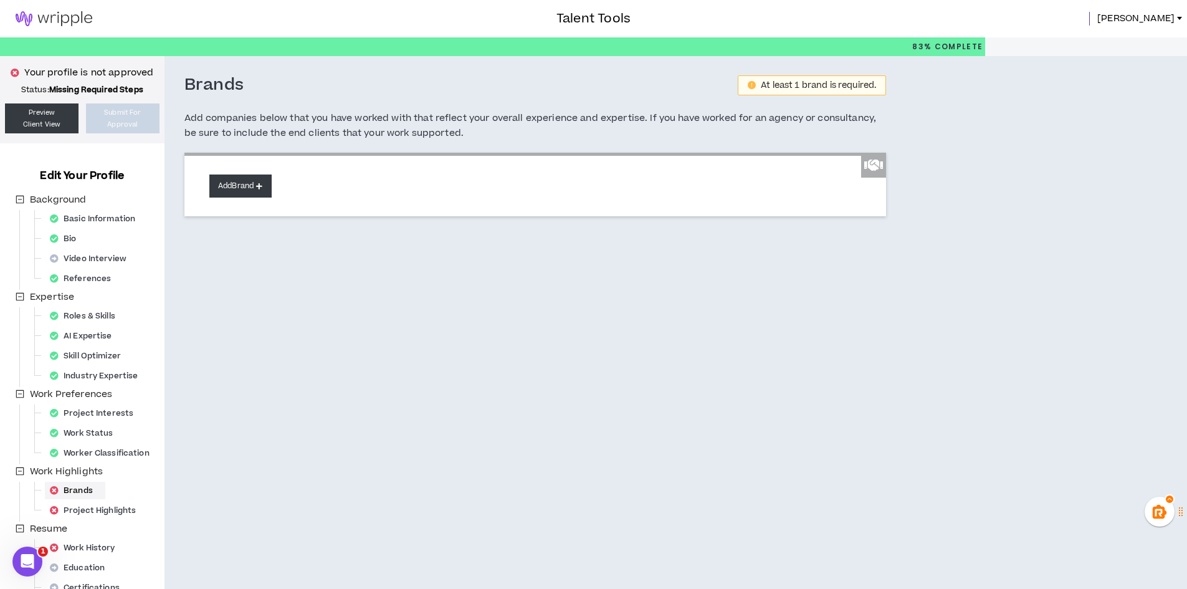
click at [249, 192] on button "Add Brand" at bounding box center [240, 186] width 62 height 23
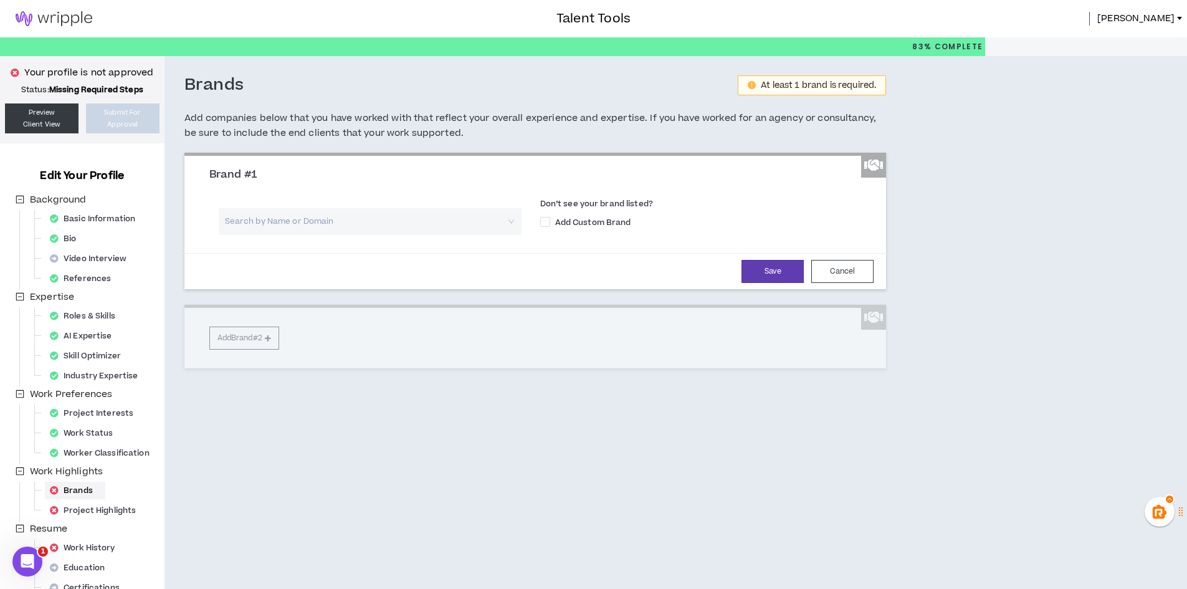
click at [289, 227] on input "search" at bounding box center [366, 221] width 280 height 27
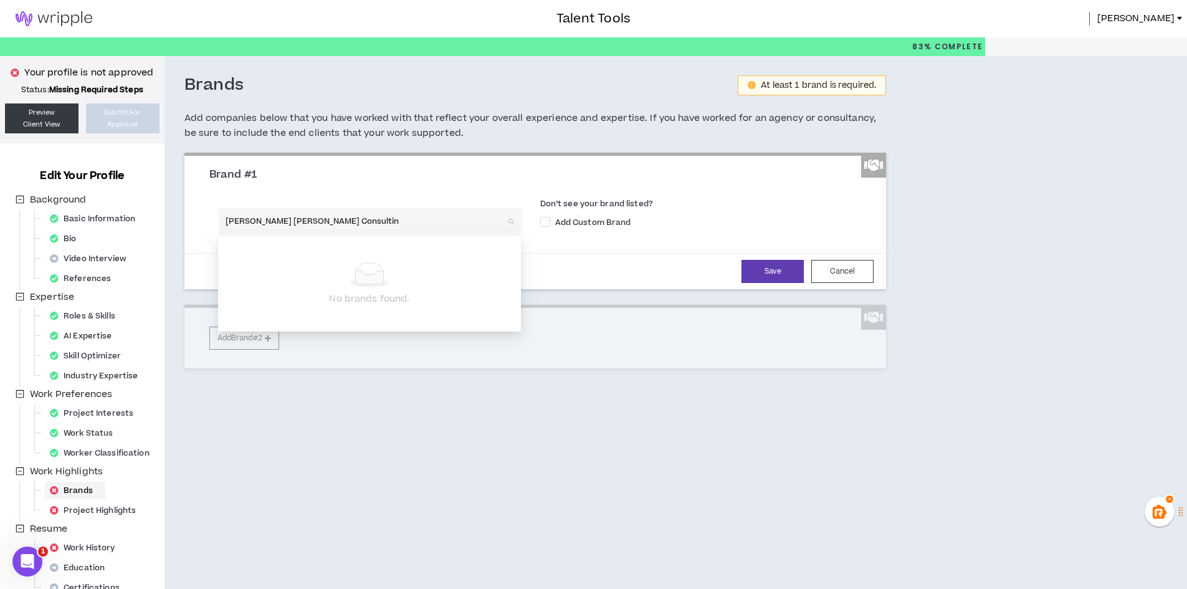
type input "[PERSON_NAME] [PERSON_NAME] Consulting"
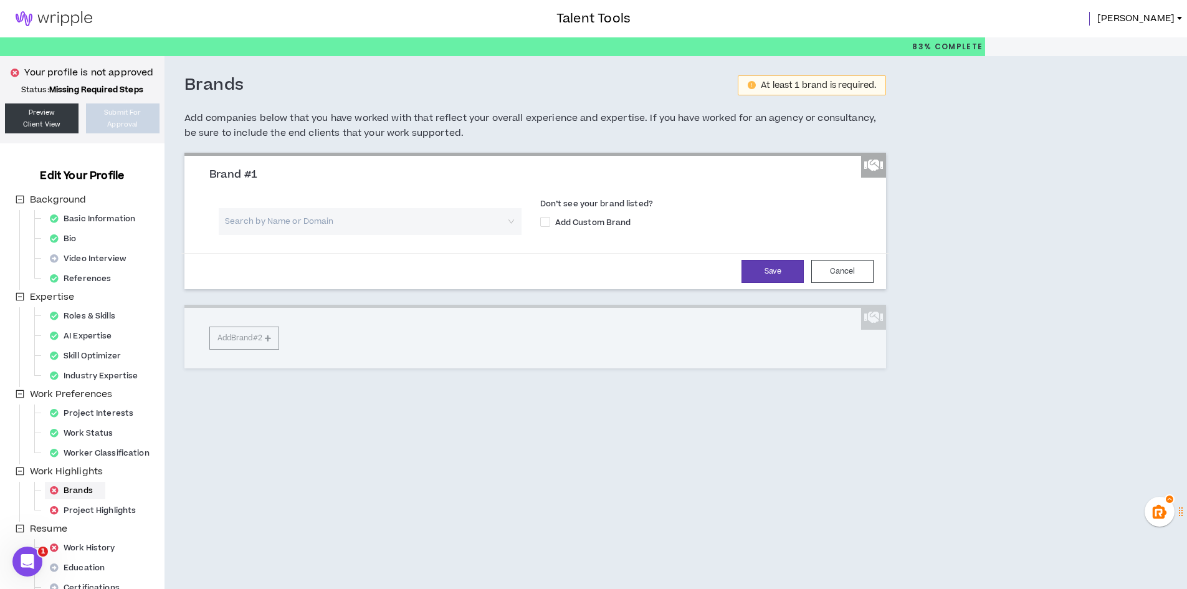
drag, startPoint x: 294, startPoint y: 224, endPoint x: 300, endPoint y: 232, distance: 10.4
click at [300, 232] on input "search" at bounding box center [366, 221] width 280 height 27
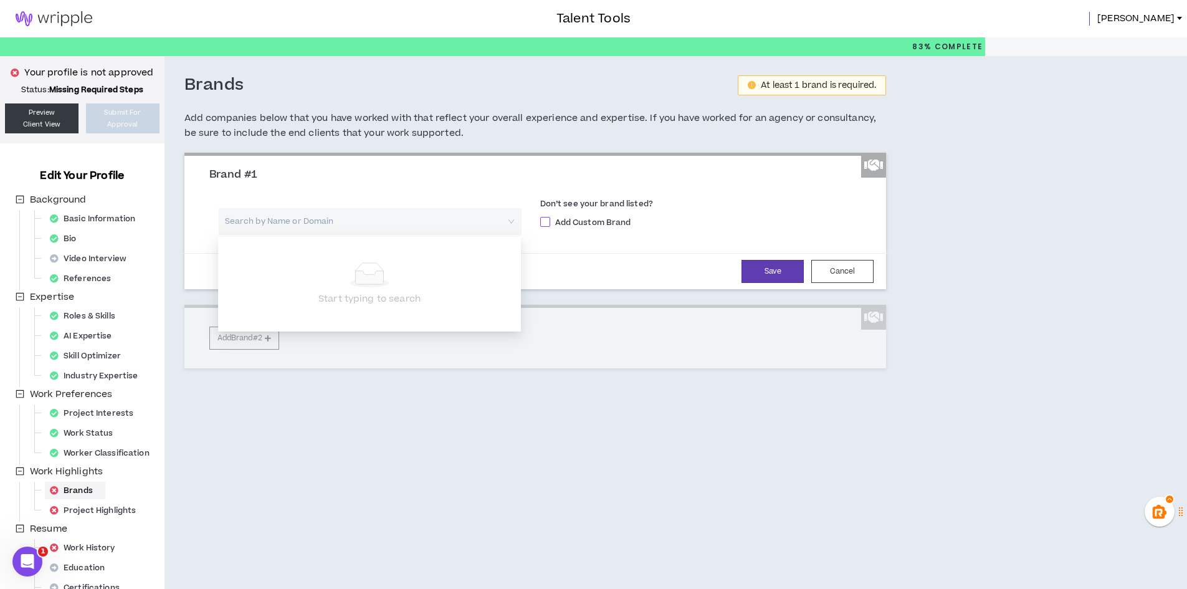
click at [549, 220] on span at bounding box center [545, 222] width 10 height 10
checkbox input "****"
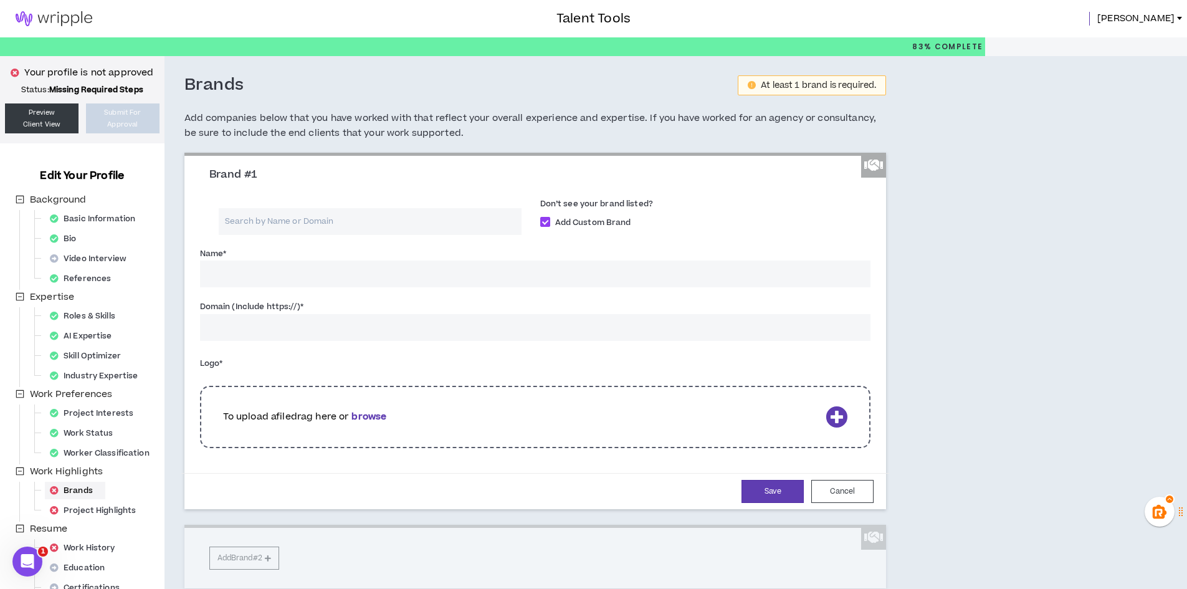
click at [248, 332] on input "Domain (Include https://) *" at bounding box center [535, 327] width 671 height 27
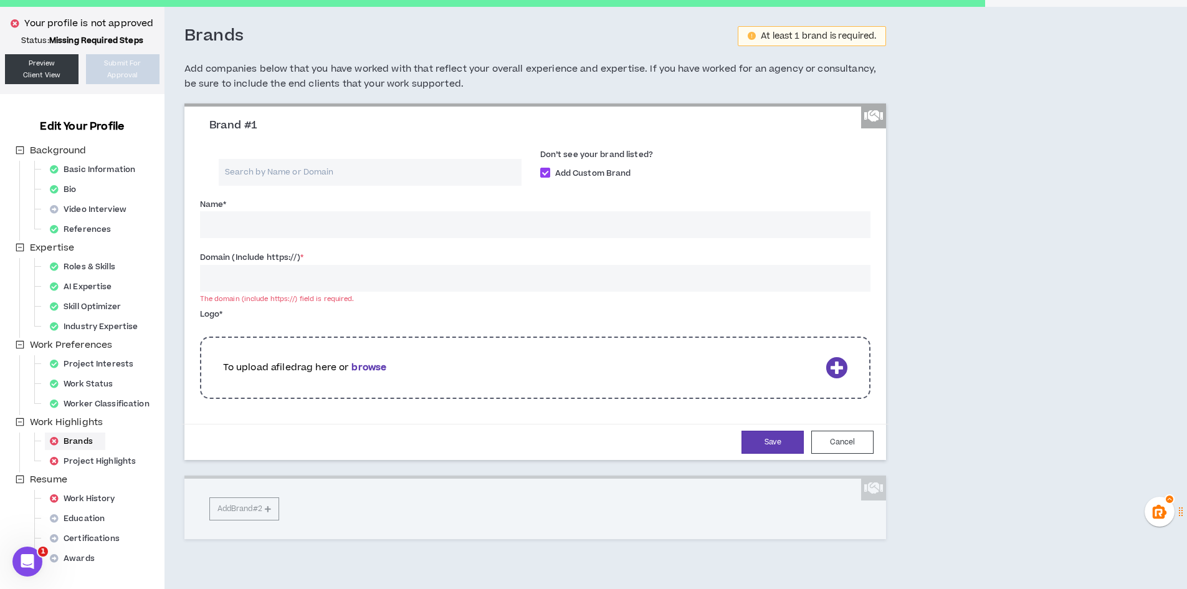
scroll to position [110, 0]
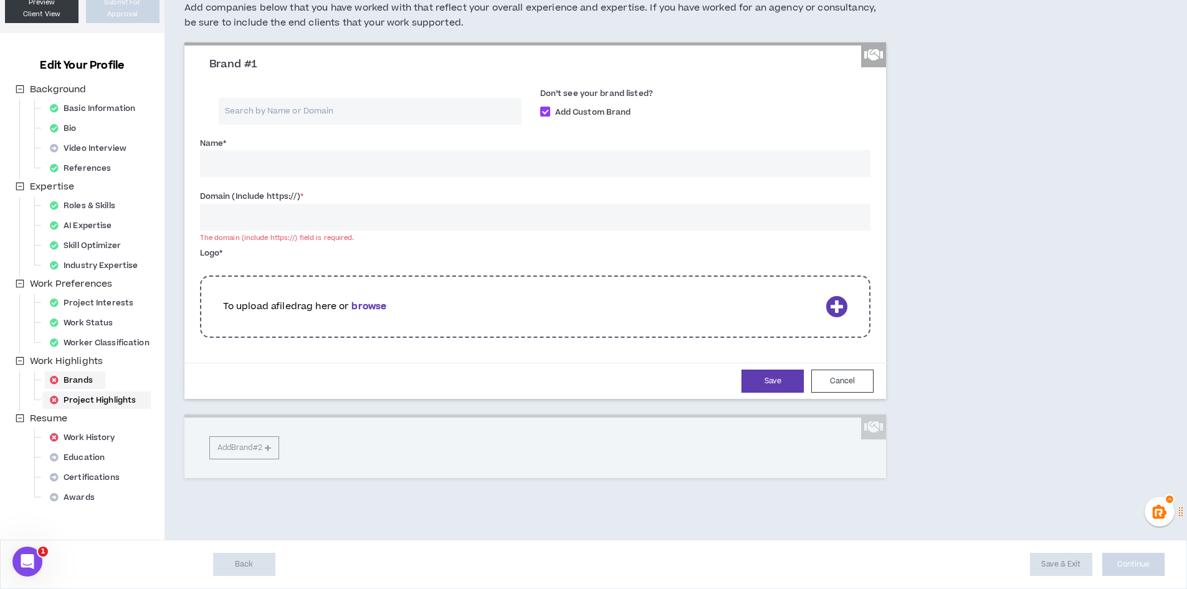
click at [107, 397] on div "Project Highlights" at bounding box center [96, 399] width 103 height 17
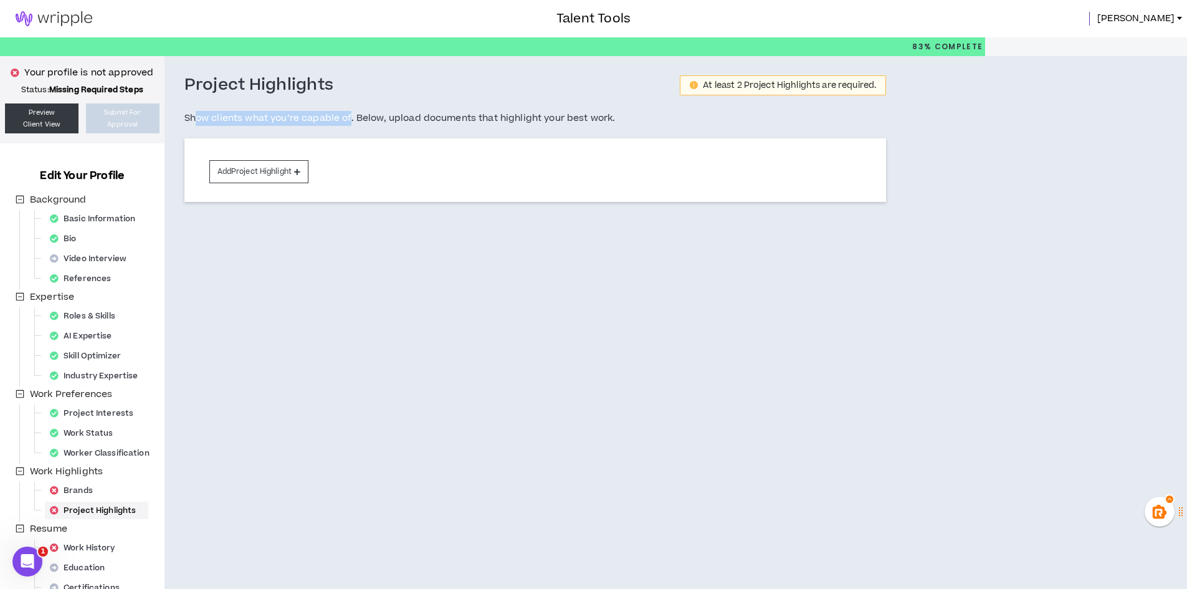
drag, startPoint x: 198, startPoint y: 113, endPoint x: 352, endPoint y: 112, distance: 154.0
click at [352, 112] on h5 "Show clients what you’re capable of. Below, upload documents that highlight you…" at bounding box center [535, 118] width 702 height 15
drag, startPoint x: 416, startPoint y: 112, endPoint x: 525, endPoint y: 110, distance: 109.1
click at [525, 111] on h5 "Show clients what you’re capable of. Below, upload documents that highlight you…" at bounding box center [535, 118] width 702 height 15
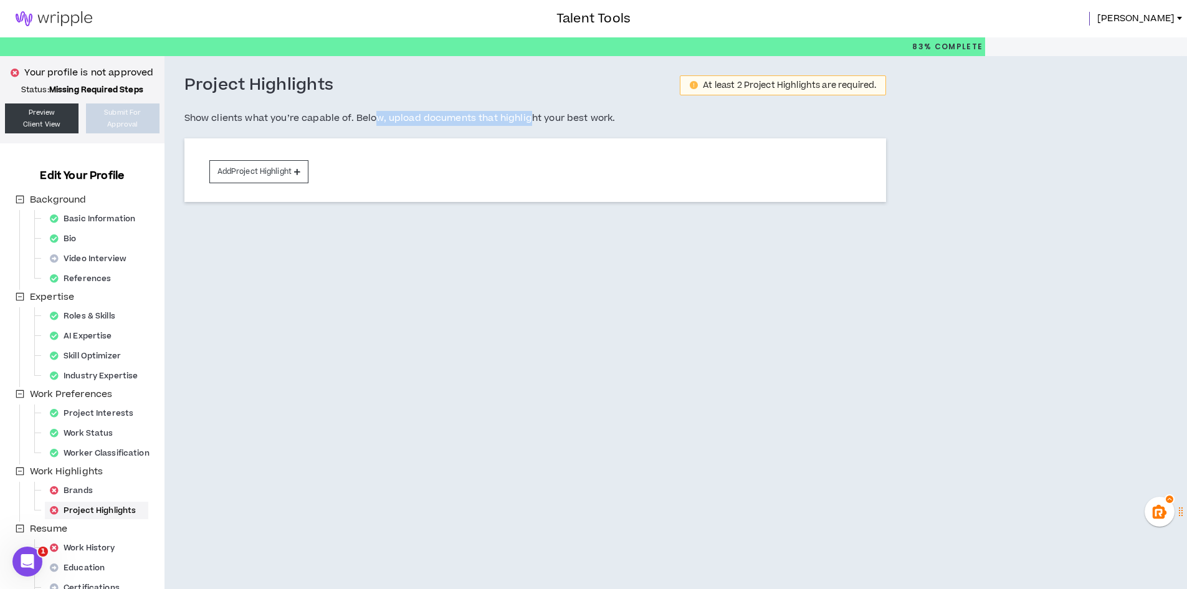
click at [526, 111] on h5 "Show clients what you’re capable of. Below, upload documents that highlight you…" at bounding box center [535, 118] width 702 height 15
click at [557, 108] on div "Project Highlights At least 2 Project Highlights are required. Show clients wha…" at bounding box center [535, 107] width 702 height 64
click at [285, 180] on button "Add Project Highlight" at bounding box center [258, 171] width 99 height 23
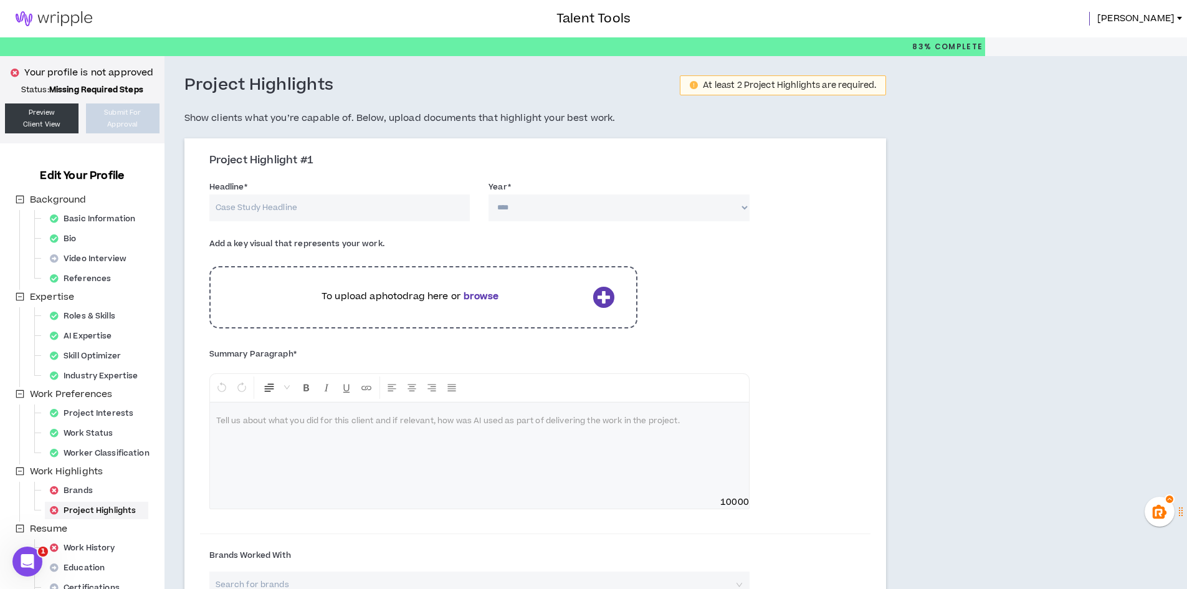
click at [284, 165] on h3 "Project Highlight #1" at bounding box center [540, 161] width 662 height 14
click at [271, 126] on div "Project Highlights At least 2 Project Highlights are required. Show clients wha…" at bounding box center [535, 107] width 702 height 64
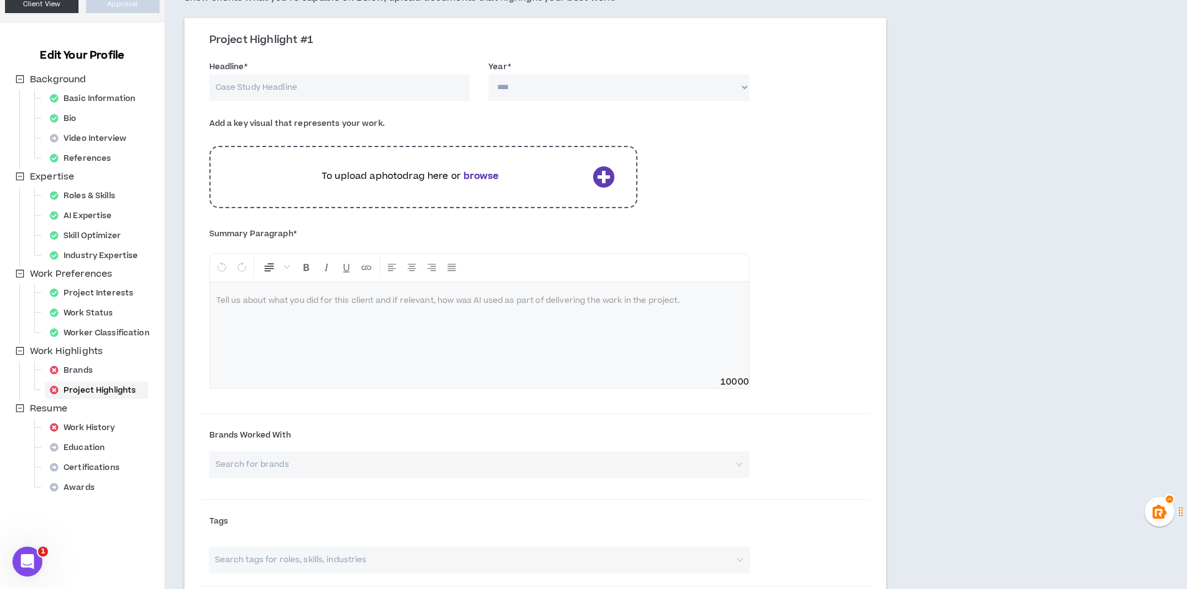
scroll to position [125, 0]
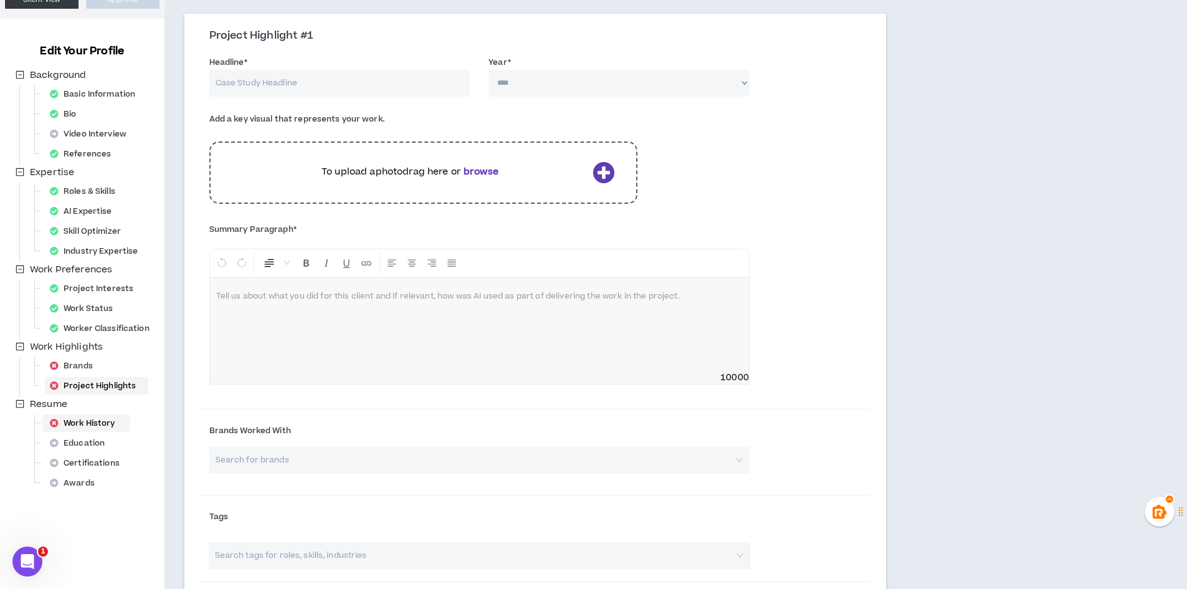
click at [90, 426] on div "Work History" at bounding box center [86, 422] width 83 height 17
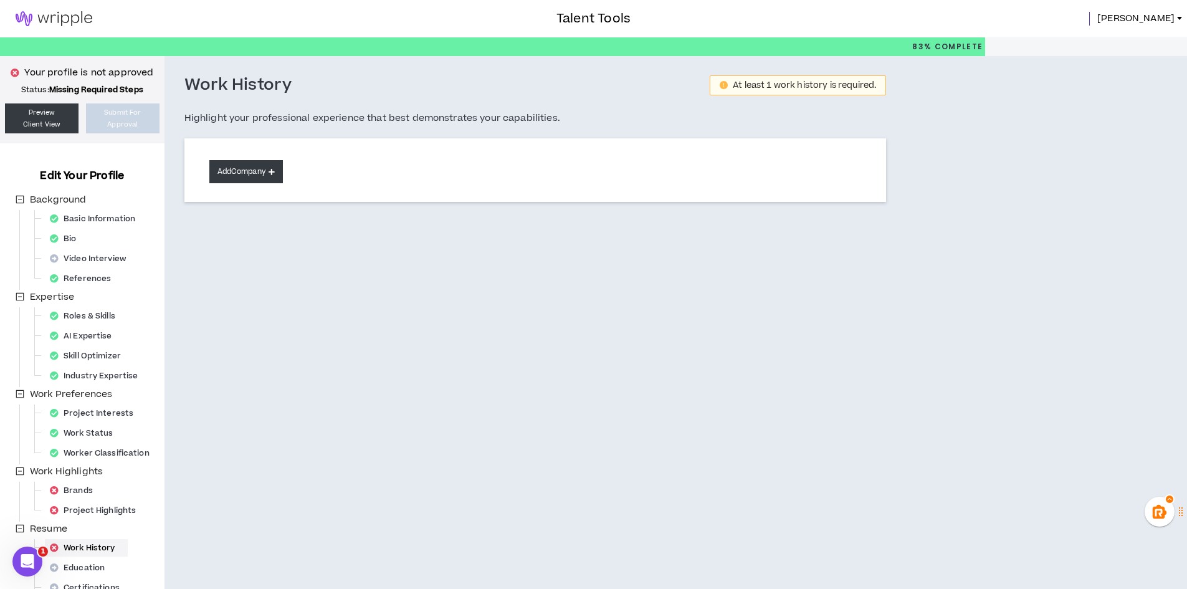
click at [259, 174] on button "Add Company" at bounding box center [246, 171] width 74 height 23
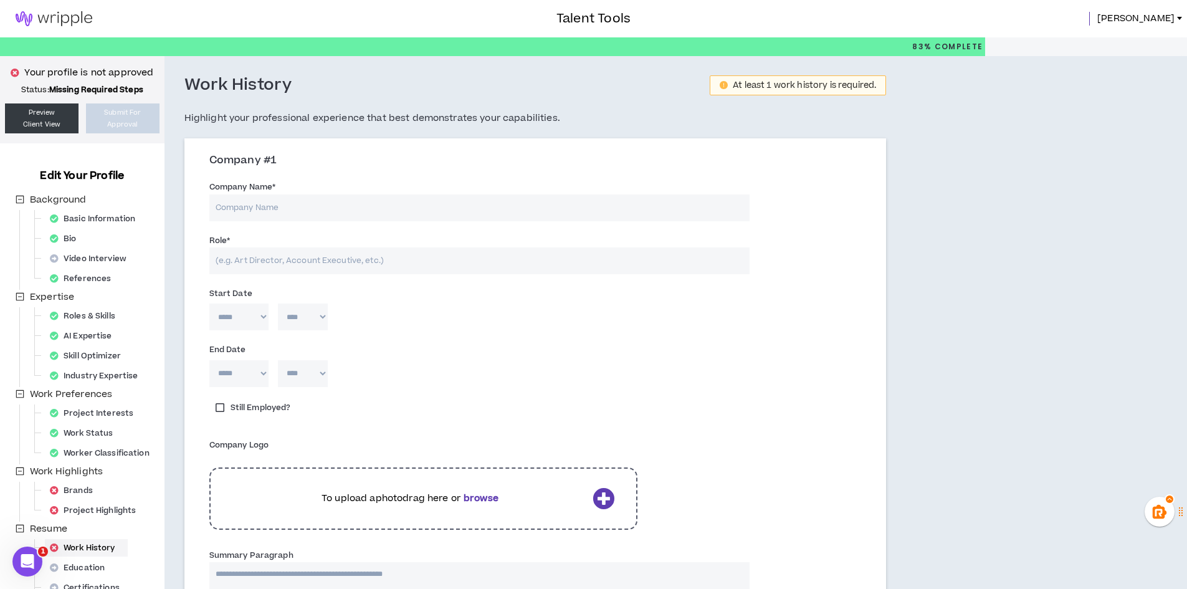
click at [262, 205] on input "Company Name *" at bounding box center [479, 207] width 540 height 27
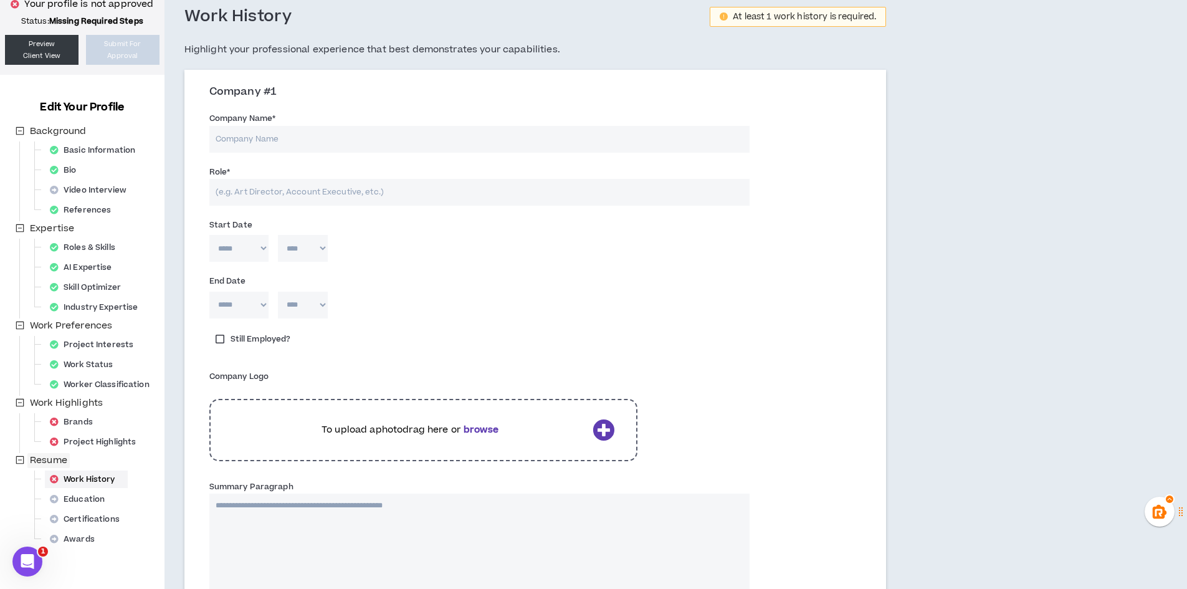
scroll to position [125, 0]
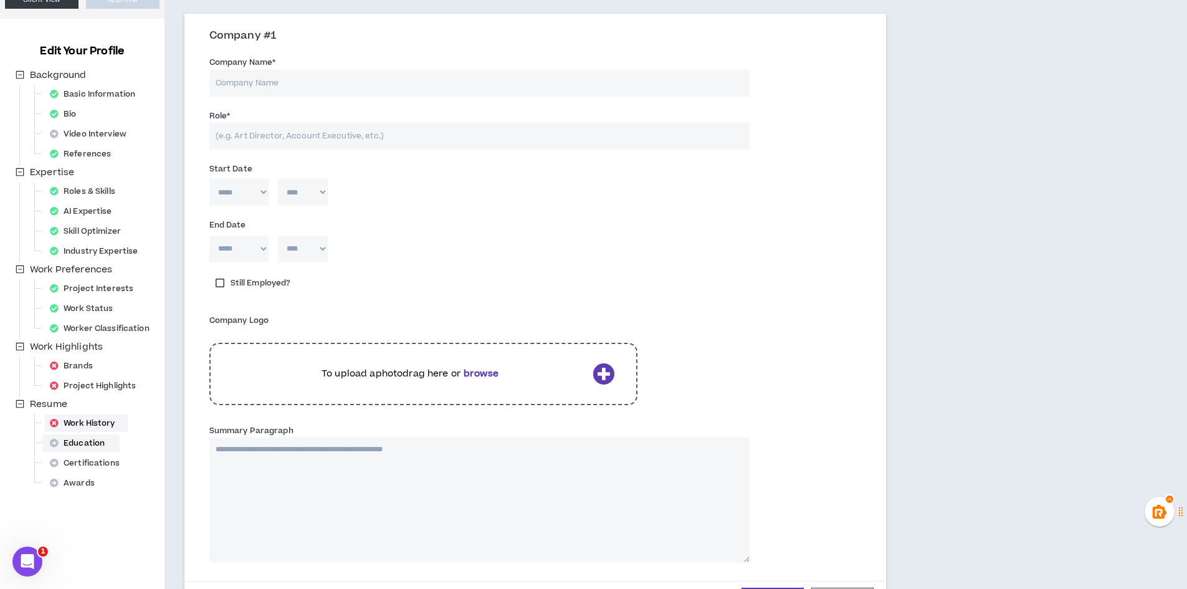
click at [93, 441] on div "Education" at bounding box center [81, 442] width 72 height 17
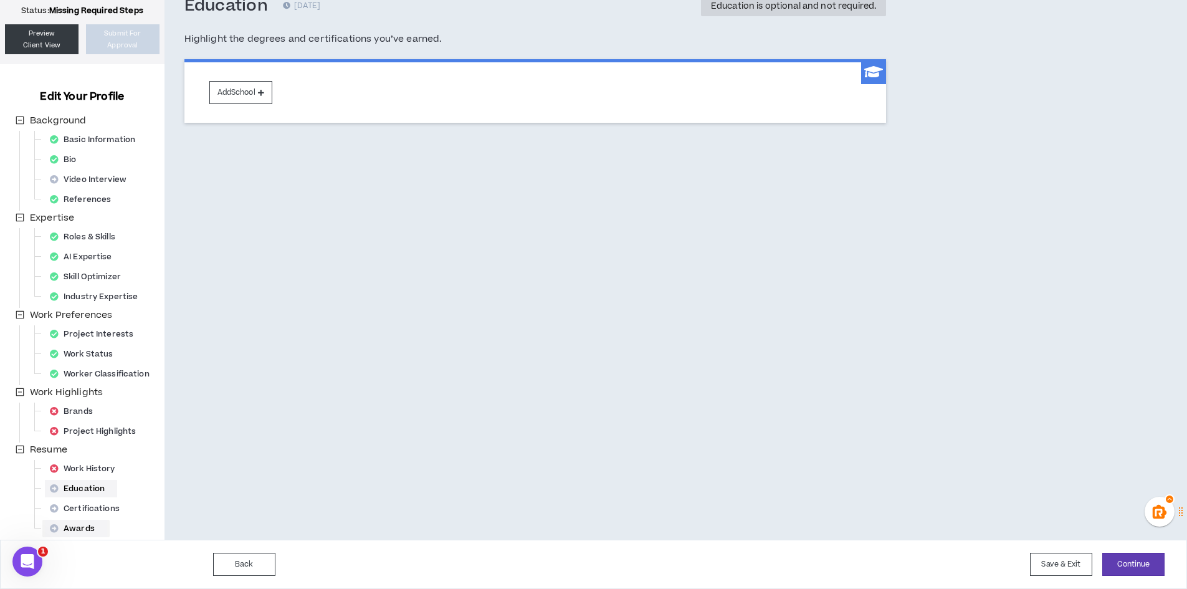
click at [84, 525] on div "Awards" at bounding box center [76, 528] width 62 height 17
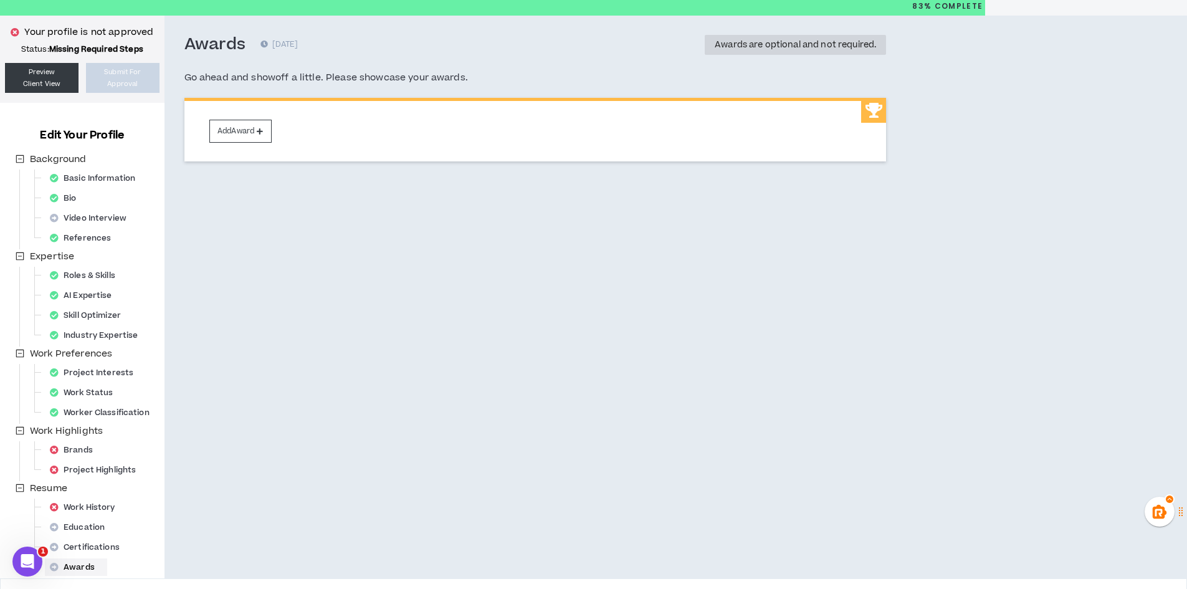
scroll to position [79, 0]
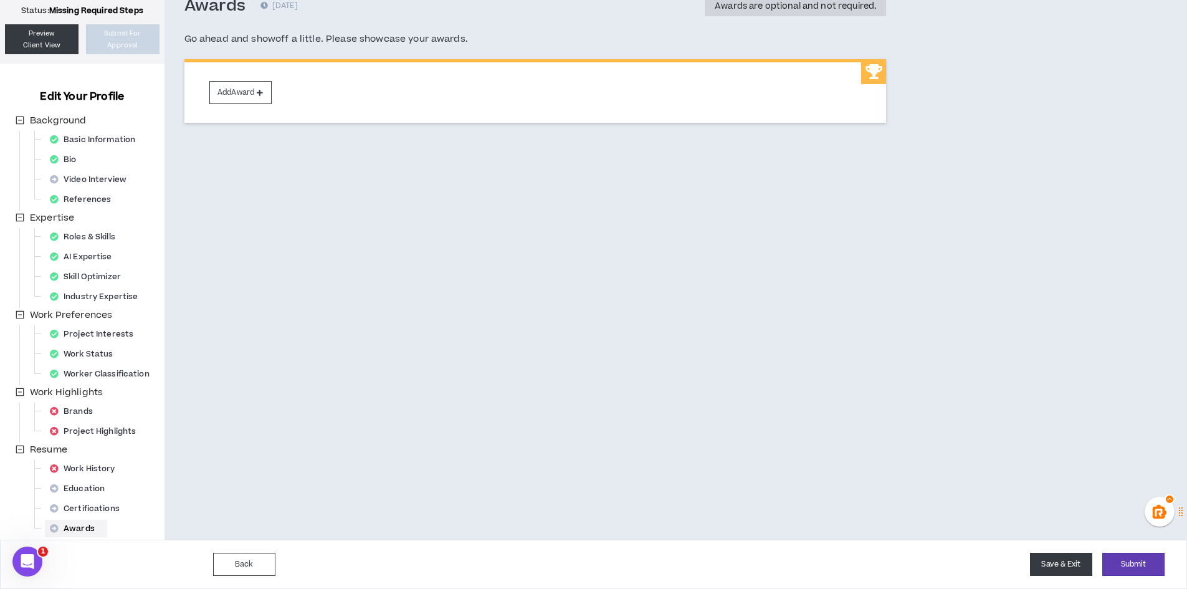
click at [1053, 566] on button "Save & Exit" at bounding box center [1061, 564] width 62 height 23
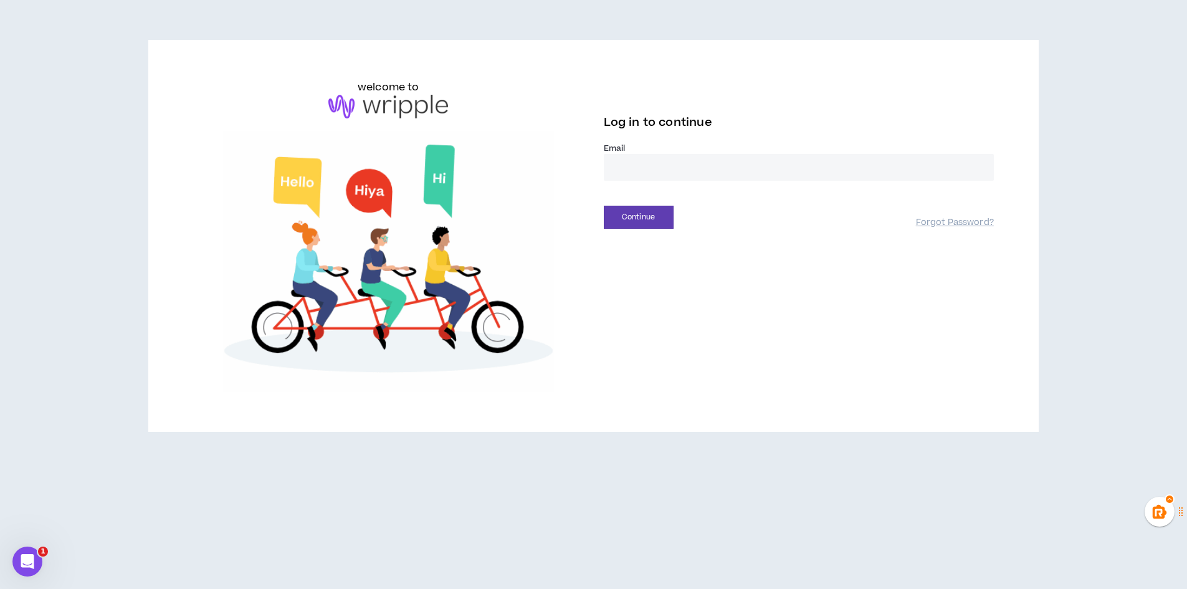
type input "**********"
